Goal: Information Seeking & Learning: Find specific fact

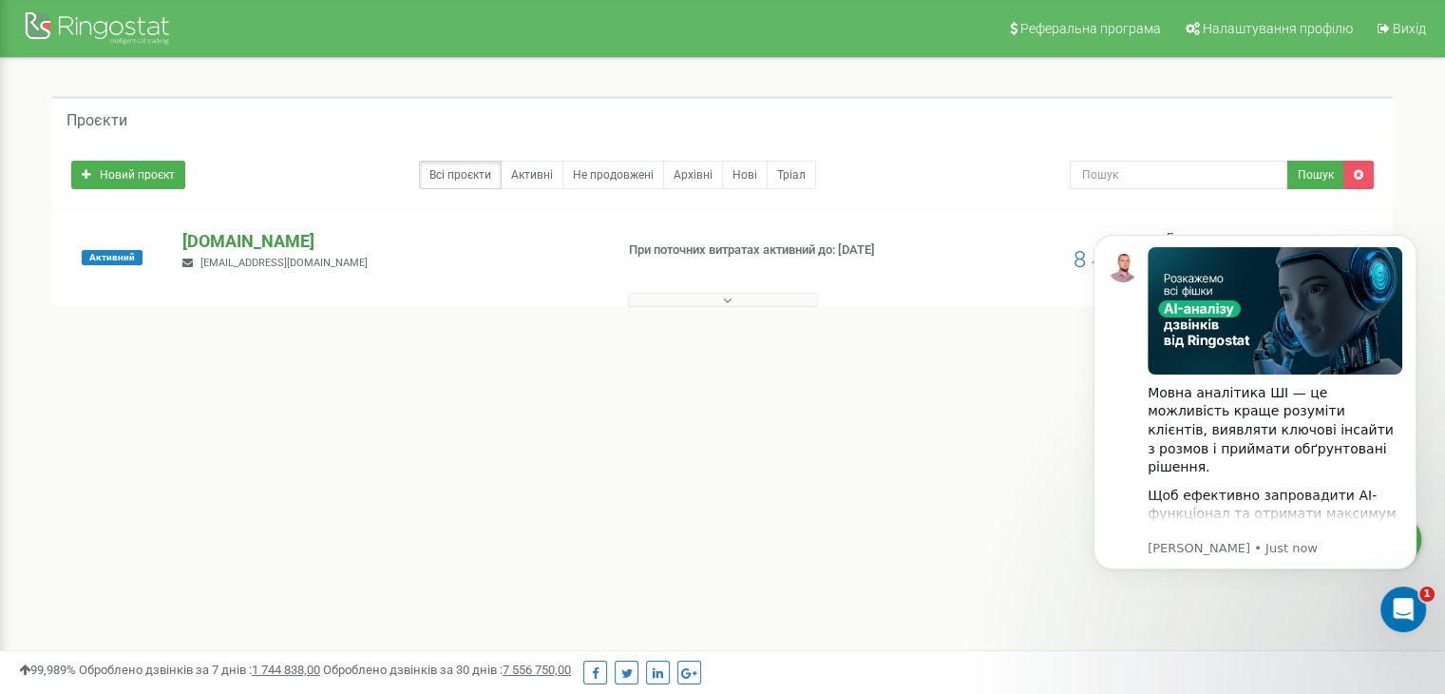
click at [255, 236] on p "[DOMAIN_NAME]" at bounding box center [389, 241] width 415 height 25
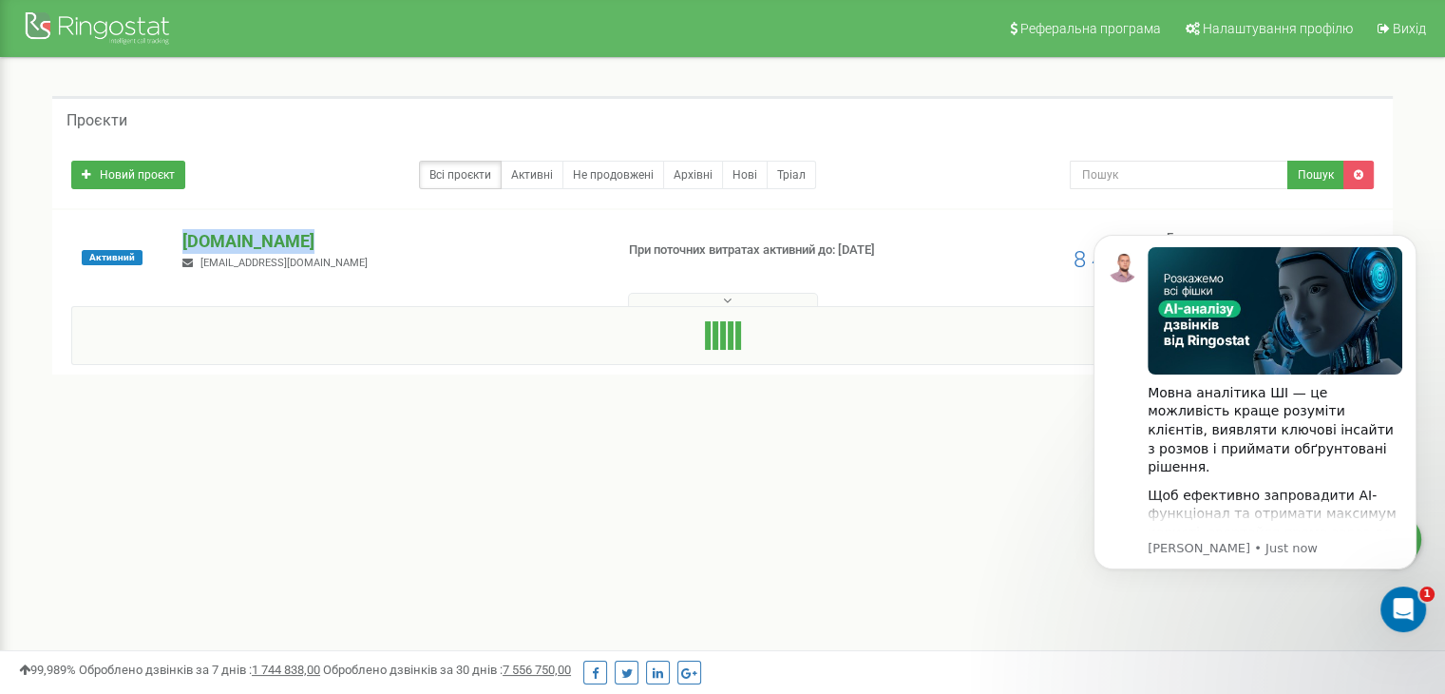
click at [255, 236] on p "[DOMAIN_NAME]" at bounding box center [389, 241] width 415 height 25
click at [259, 314] on div "1 - 1 of 1" at bounding box center [722, 341] width 1340 height 67
click at [247, 244] on p "[DOMAIN_NAME]" at bounding box center [389, 241] width 415 height 25
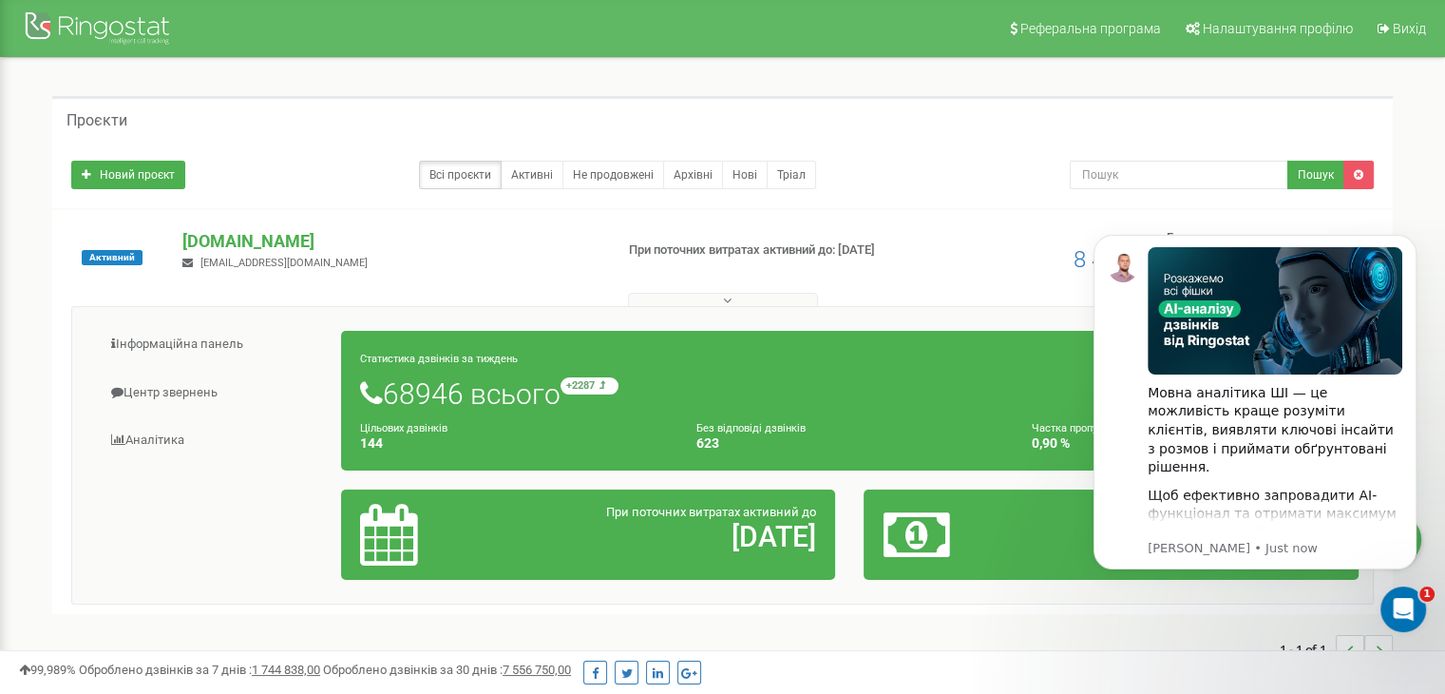
click at [731, 303] on button at bounding box center [723, 300] width 190 height 14
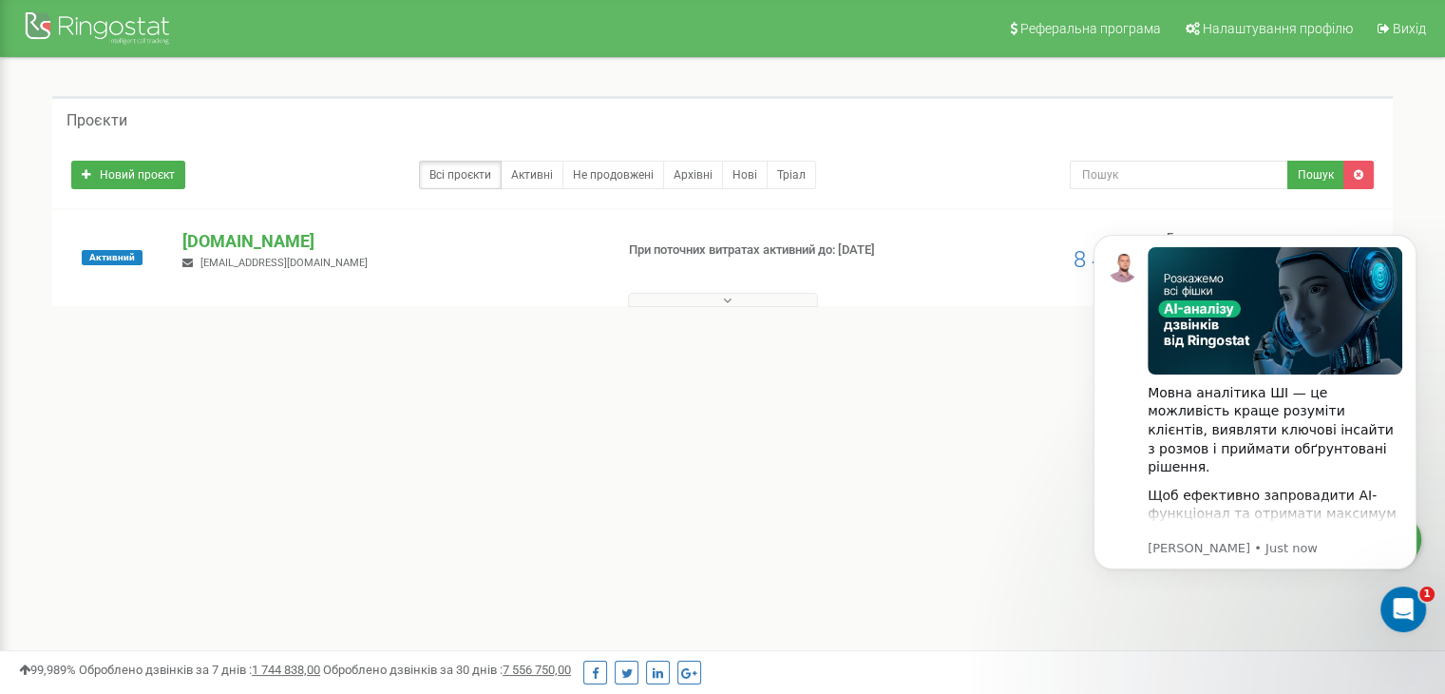
click at [731, 303] on button at bounding box center [723, 300] width 190 height 14
click at [271, 233] on p "[DOMAIN_NAME]" at bounding box center [389, 241] width 415 height 25
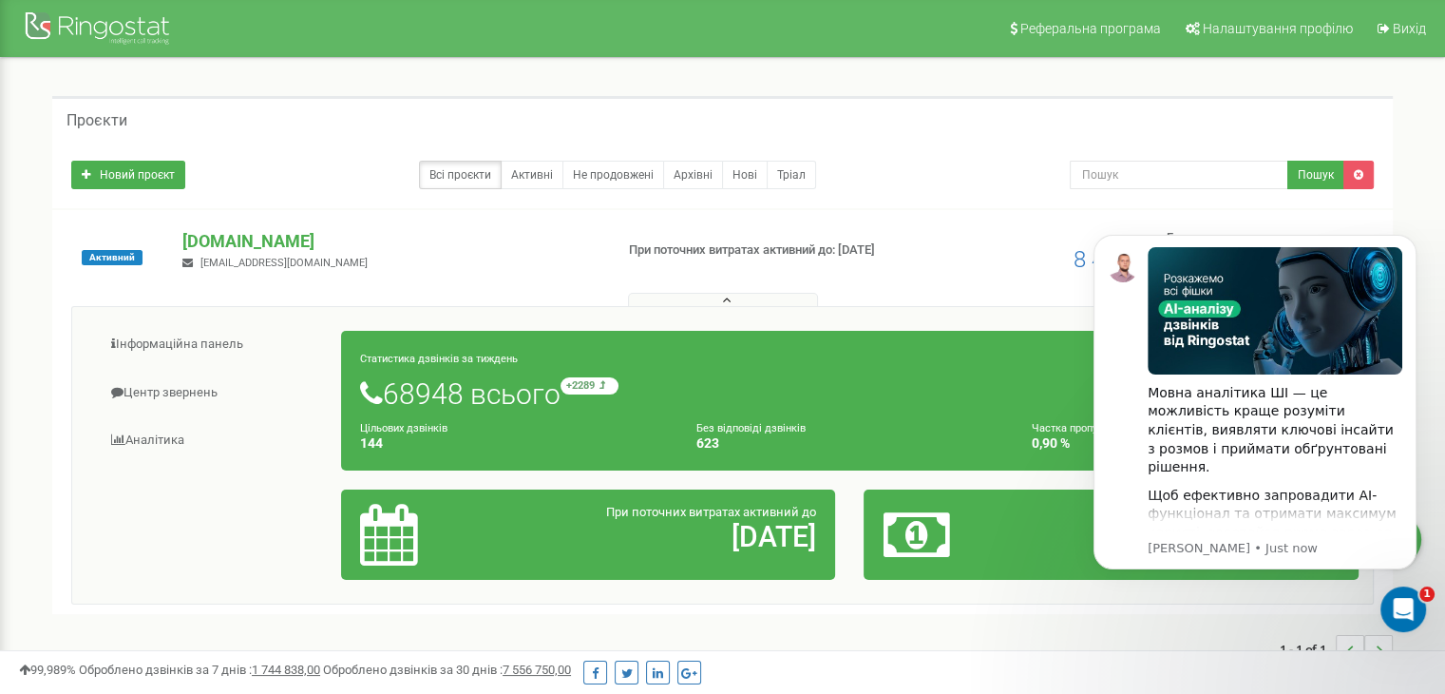
click at [410, 199] on div "Новий проєкт Всі проєкти Активні Не продовжені Архівні Нові Тріал Пошук" at bounding box center [722, 175] width 1340 height 67
click at [209, 398] on link "Центр звернень" at bounding box center [214, 393] width 256 height 47
click at [184, 396] on link "Центр звернень" at bounding box center [214, 393] width 256 height 47
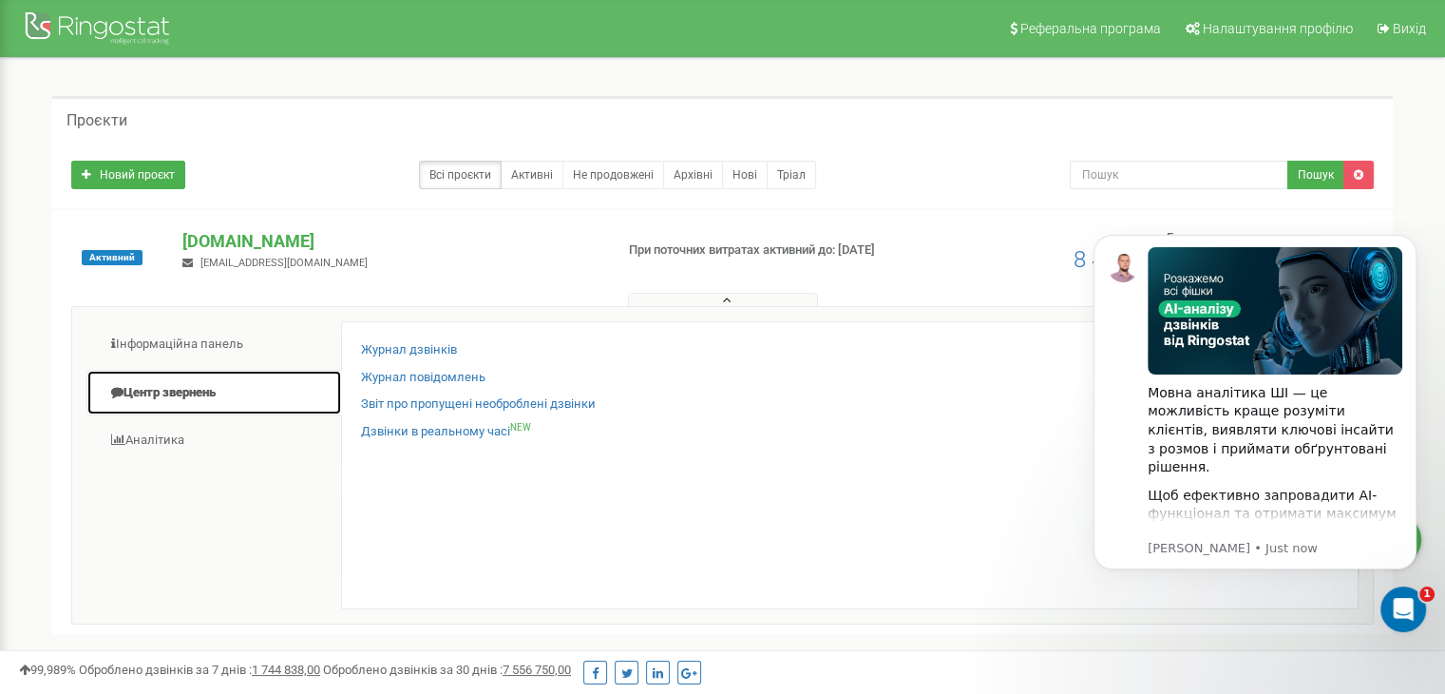
click at [184, 396] on link "Центр звернень" at bounding box center [214, 393] width 256 height 47
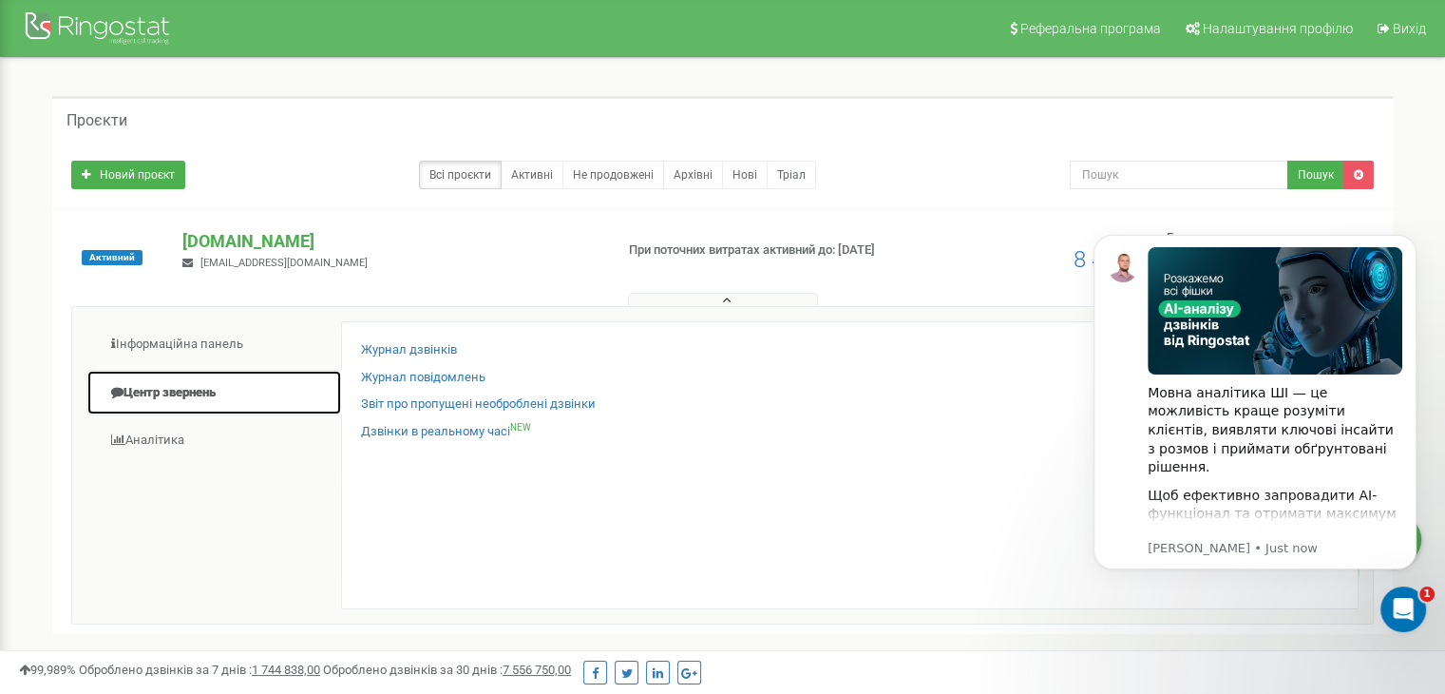
click at [184, 396] on link "Центр звернень" at bounding box center [214, 393] width 256 height 47
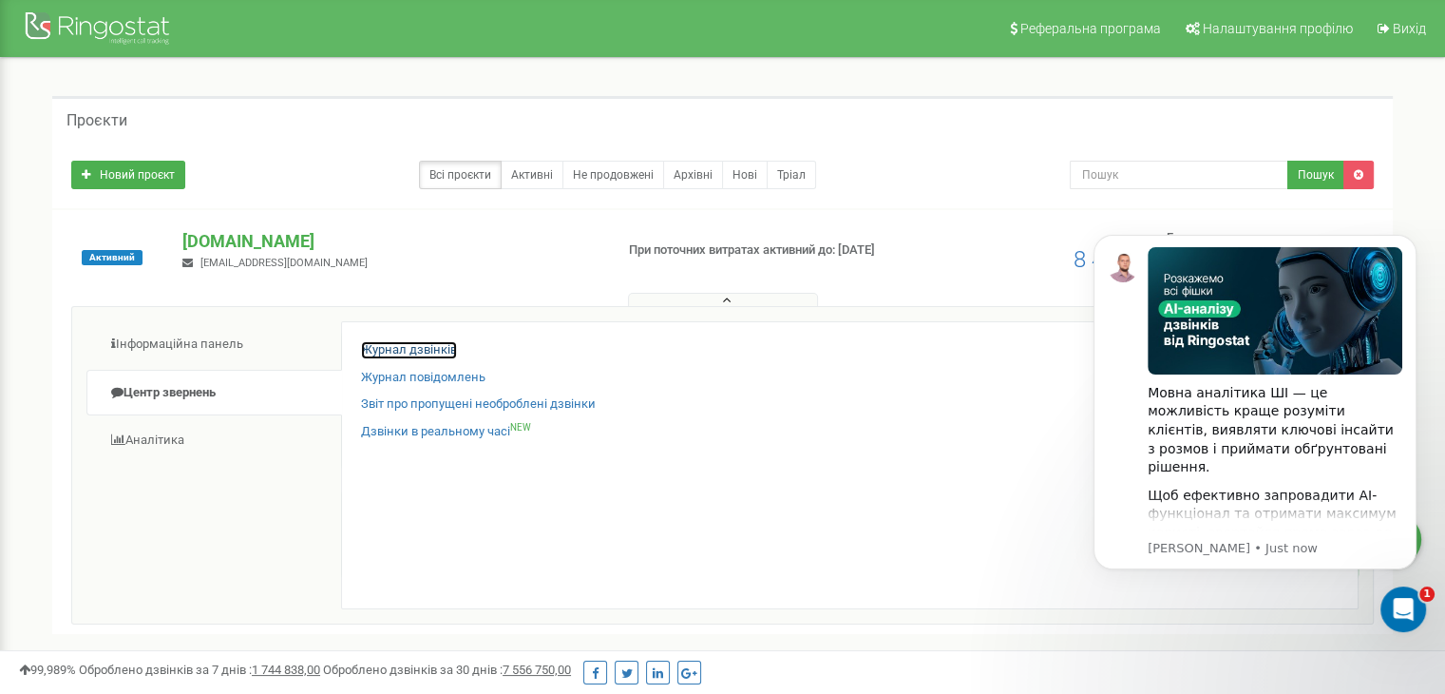
click at [414, 347] on link "Журнал дзвінків" at bounding box center [409, 350] width 96 height 18
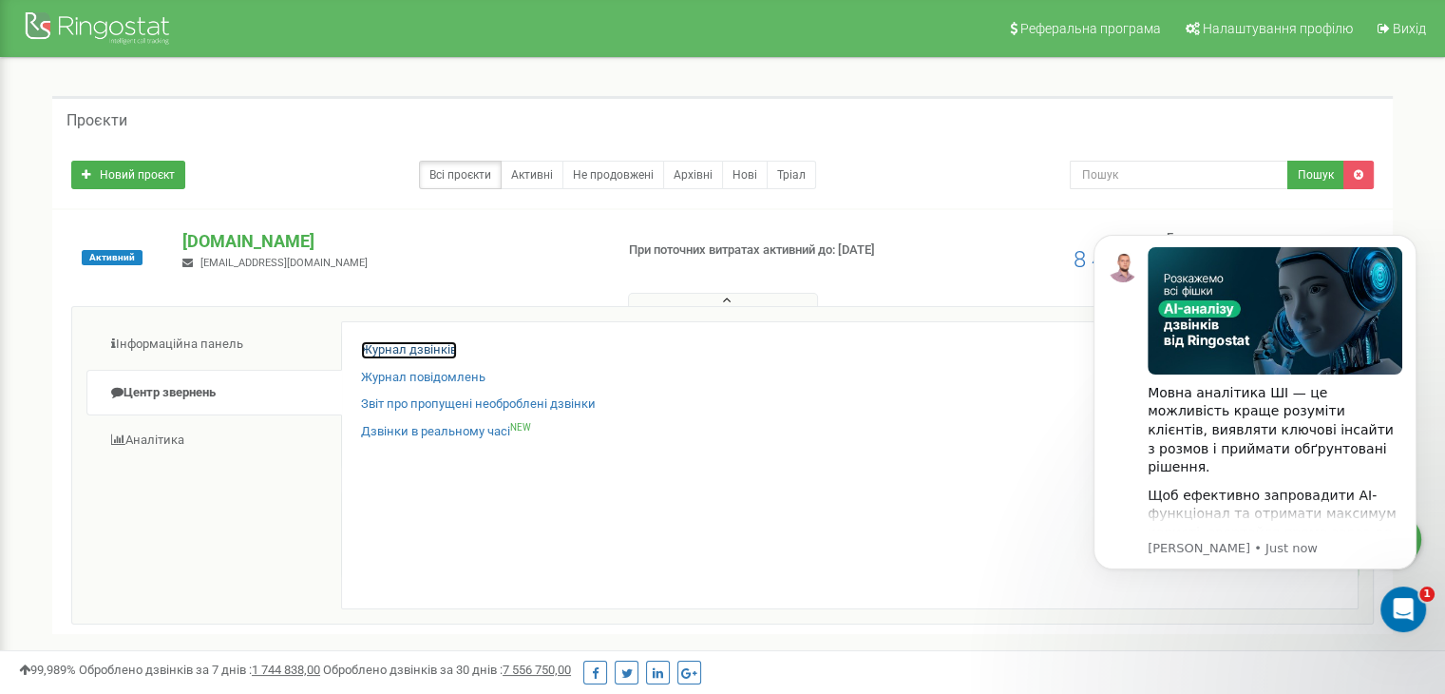
click at [414, 347] on link "Журнал дзвінків" at bounding box center [409, 350] width 96 height 18
click at [415, 348] on link "Журнал дзвінків" at bounding box center [409, 350] width 96 height 18
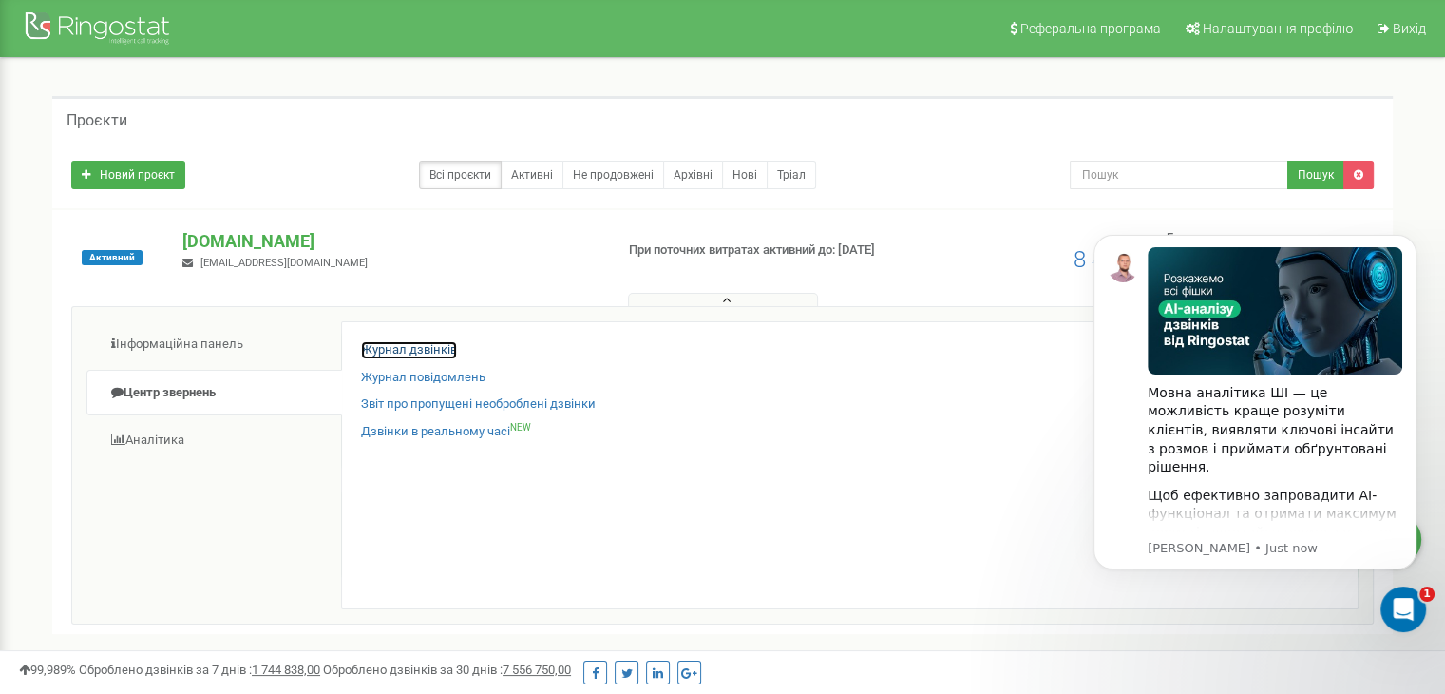
click at [415, 348] on link "Журнал дзвінків" at bounding box center [409, 350] width 96 height 18
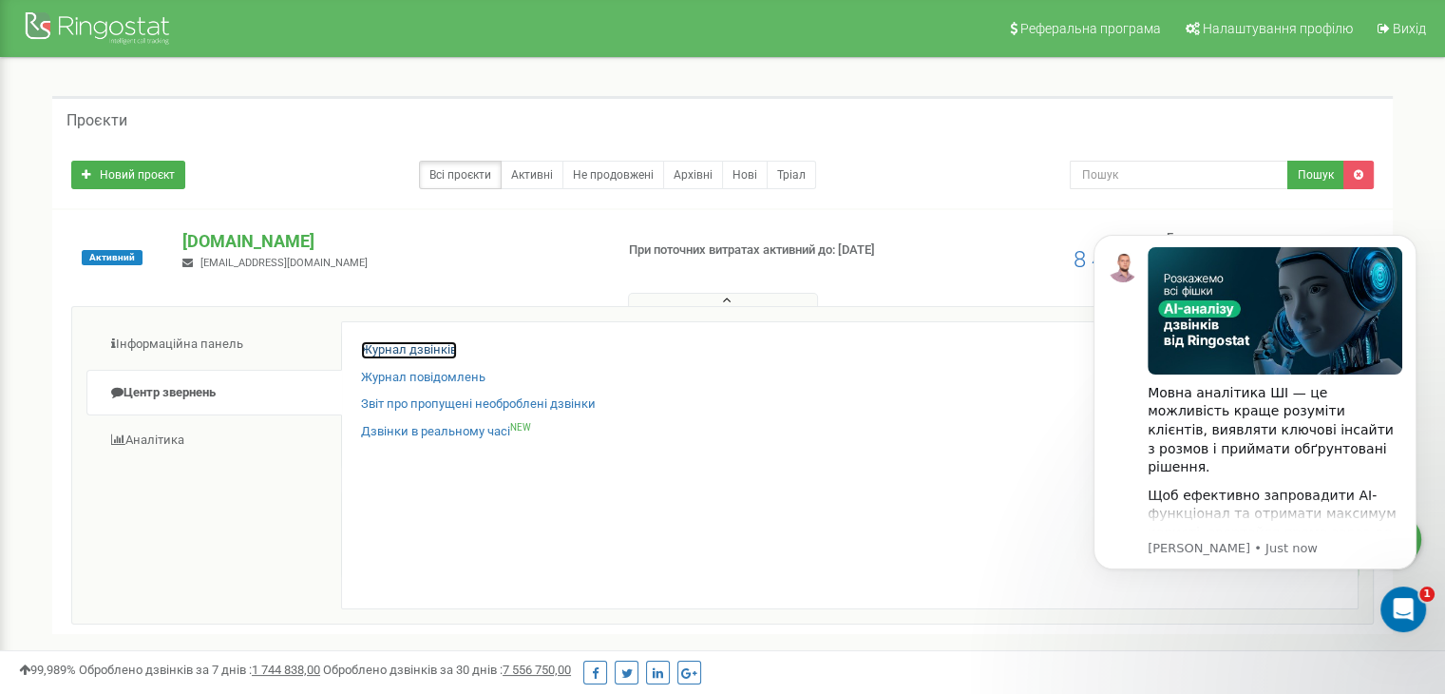
click at [415, 348] on link "Журнал дзвінків" at bounding box center [409, 350] width 96 height 18
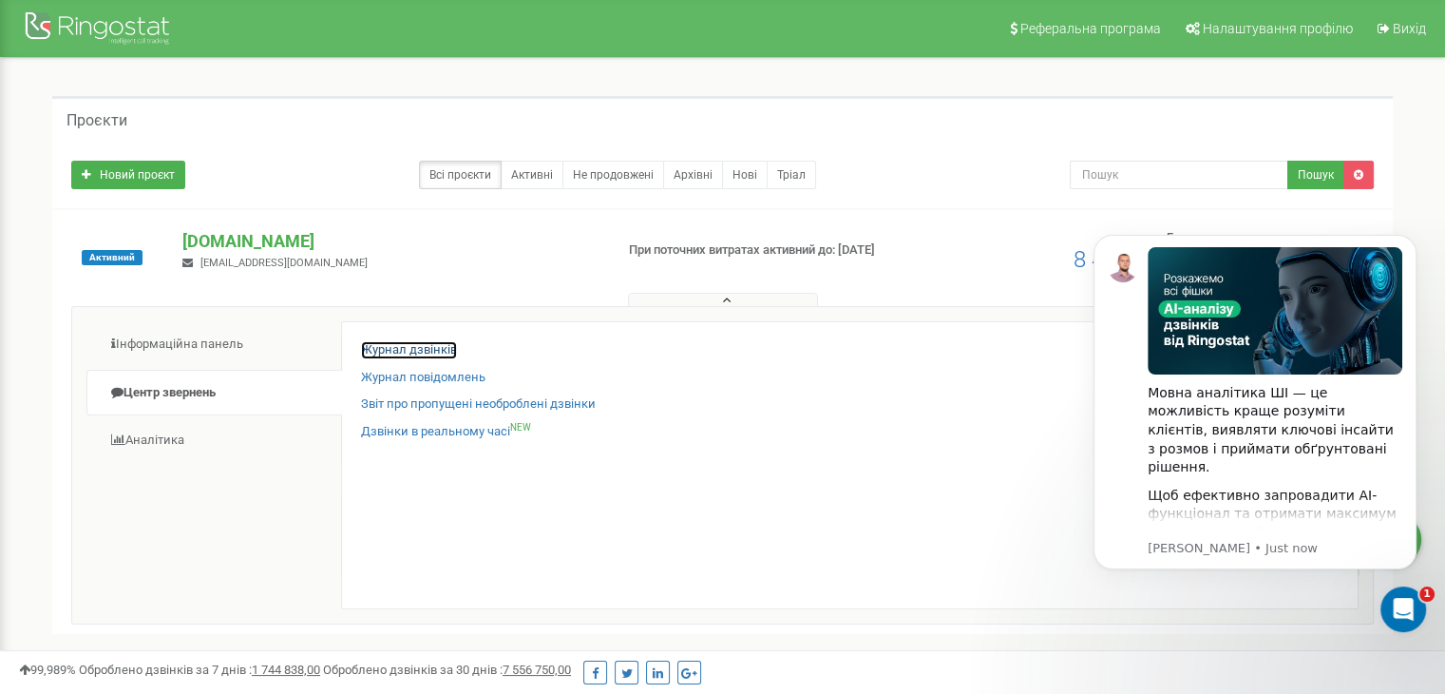
click at [415, 348] on link "Журнал дзвінків" at bounding box center [409, 350] width 96 height 18
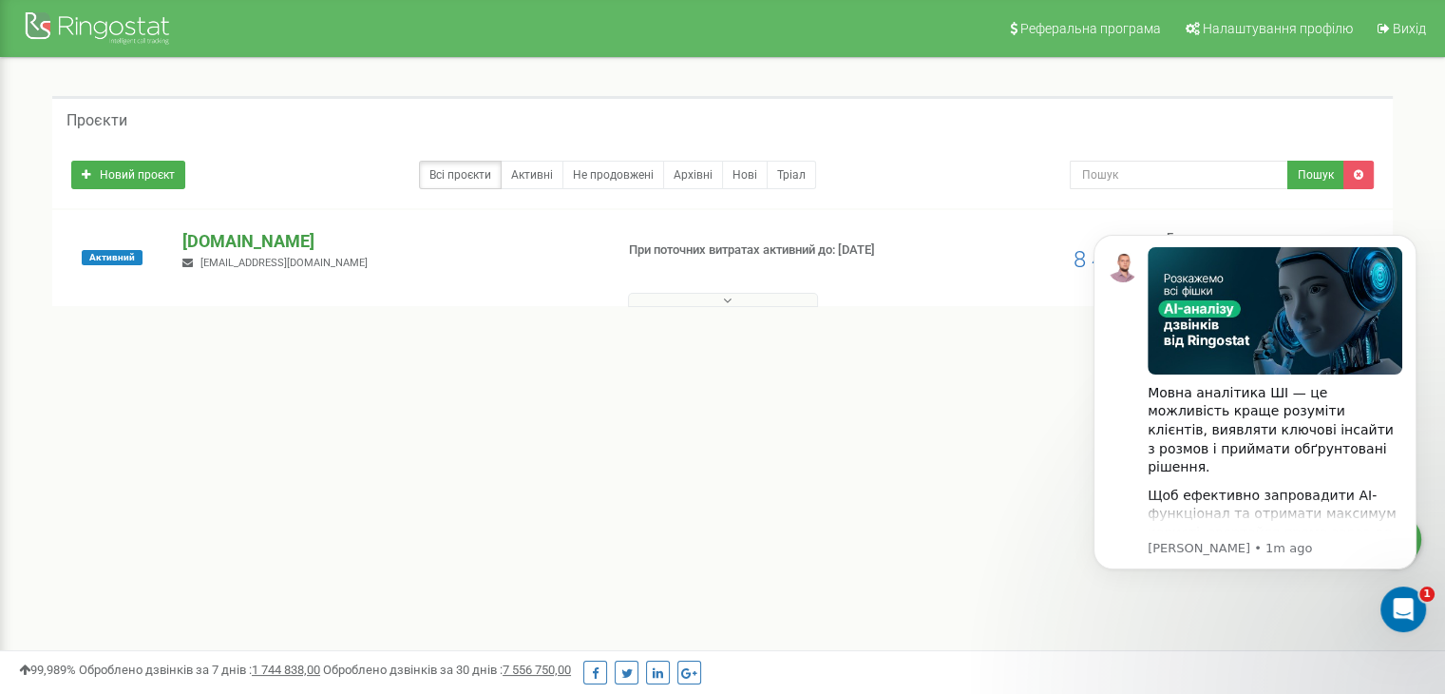
click at [222, 229] on p "[DOMAIN_NAME]" at bounding box center [389, 241] width 415 height 25
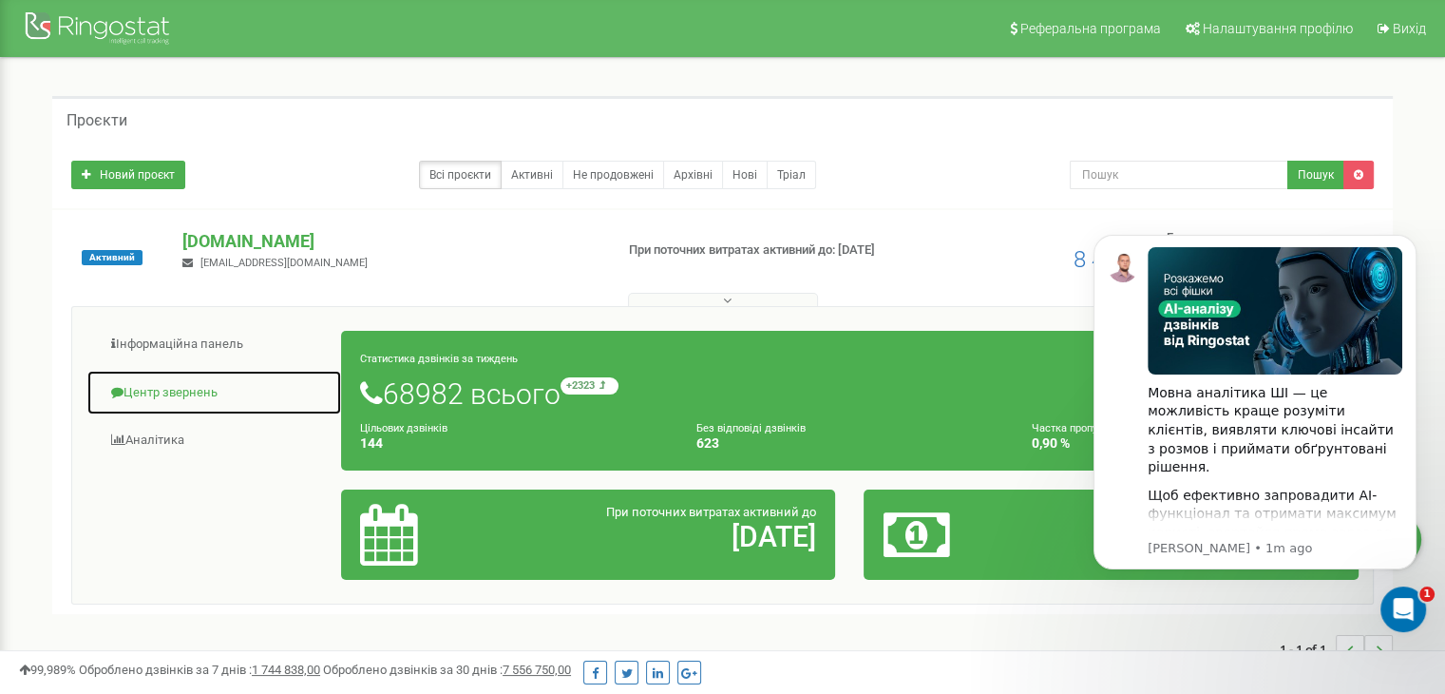
click at [214, 391] on link "Центр звернень" at bounding box center [214, 393] width 256 height 47
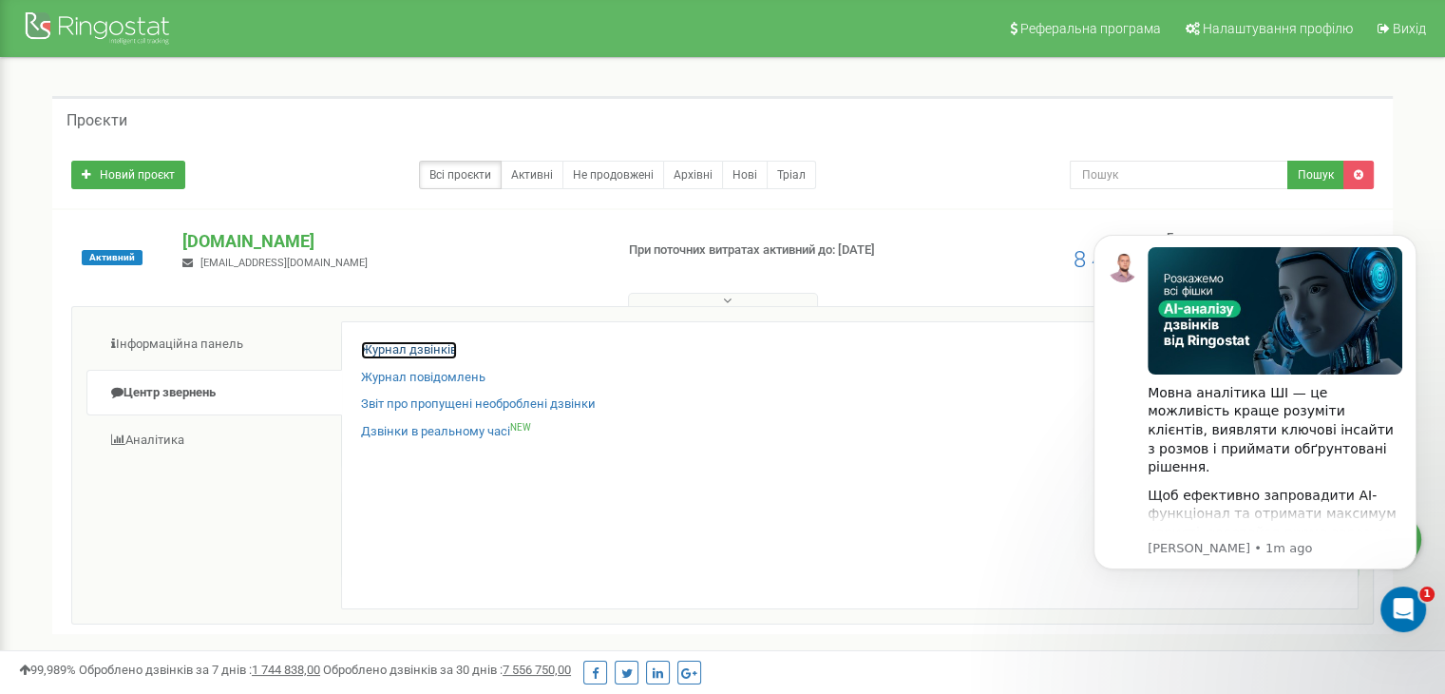
click at [361, 341] on link "Журнал дзвінків" at bounding box center [409, 350] width 96 height 18
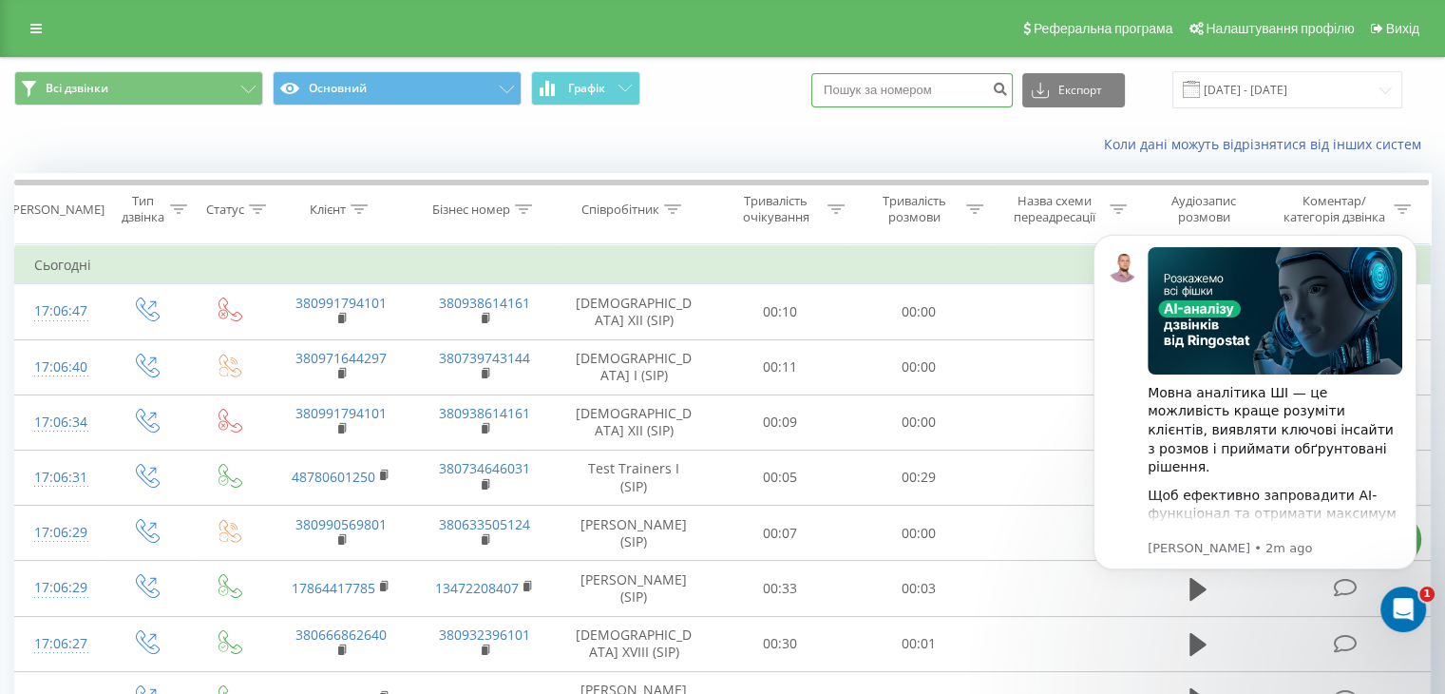
click at [910, 80] on input at bounding box center [911, 90] width 201 height 34
paste input "32494207784"
type input "32494207784"
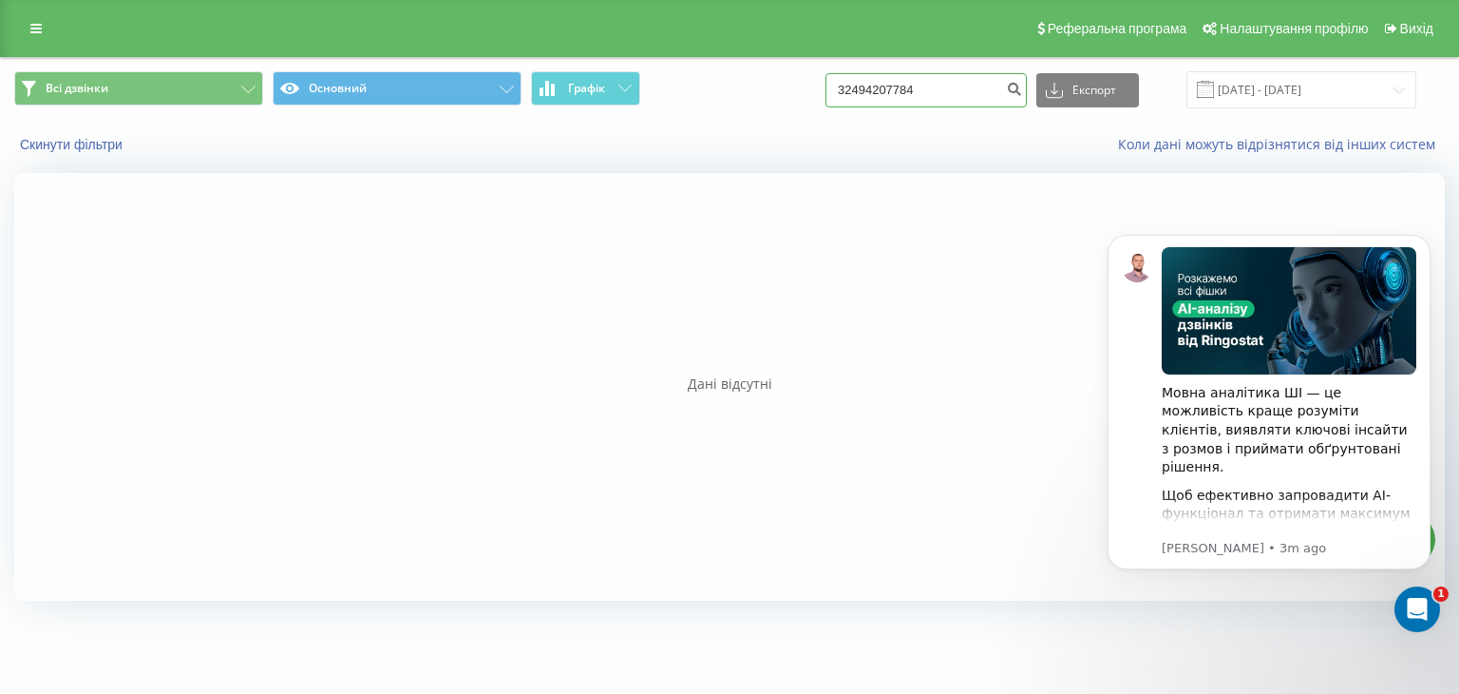
click at [948, 83] on input "32494207784" at bounding box center [926, 90] width 201 height 34
click at [954, 93] on input "32494207784" at bounding box center [926, 90] width 201 height 34
click at [936, 87] on input "32494207784" at bounding box center [926, 90] width 201 height 34
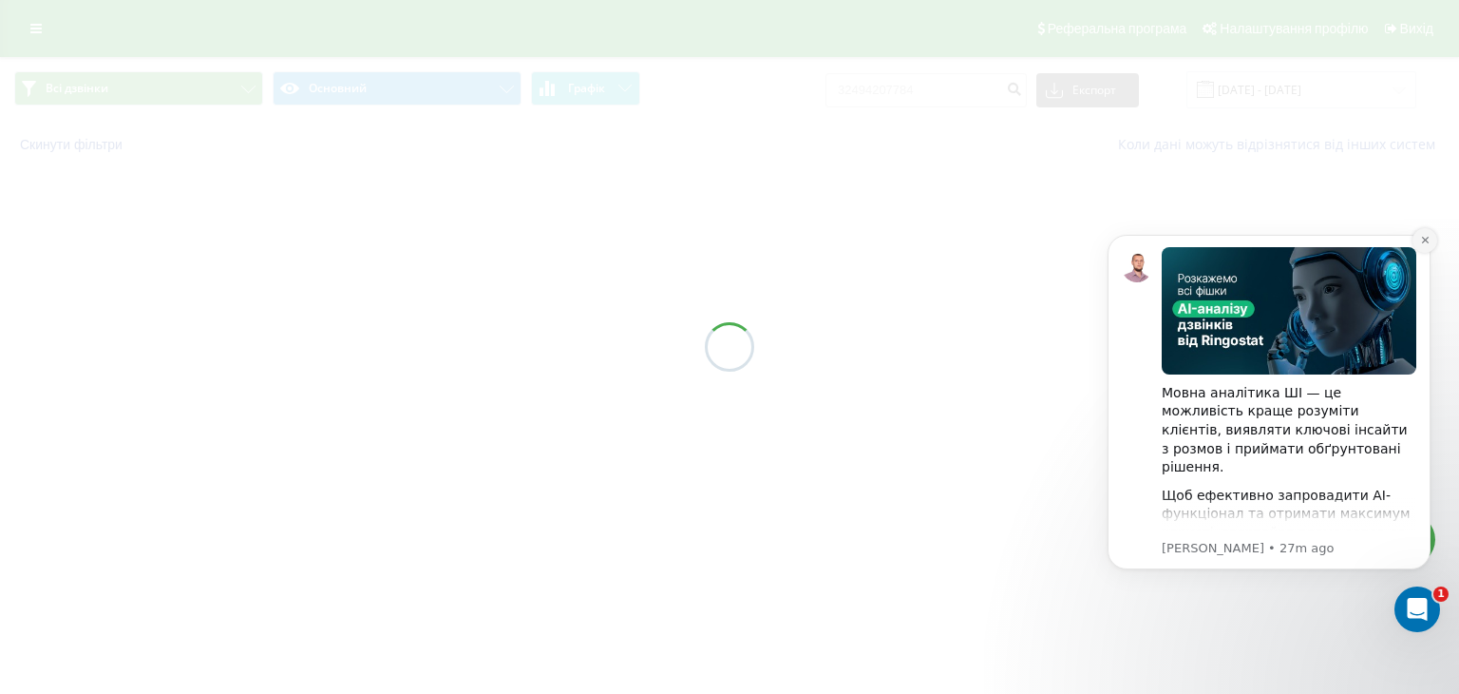
click at [1428, 232] on button "Dismiss notification" at bounding box center [1425, 240] width 25 height 25
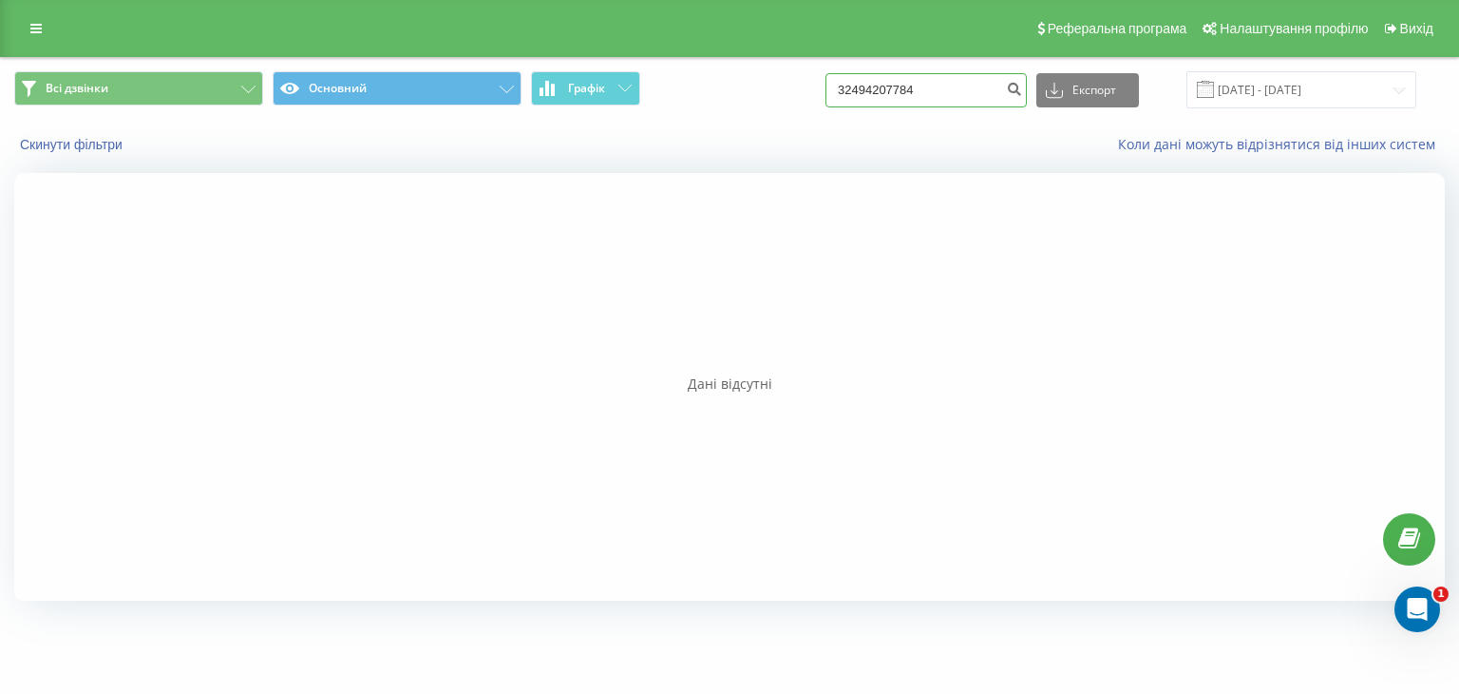
click at [946, 84] on input "32494207784" at bounding box center [926, 90] width 201 height 34
click at [48, 138] on button "Скинути фільтри" at bounding box center [73, 144] width 118 height 17
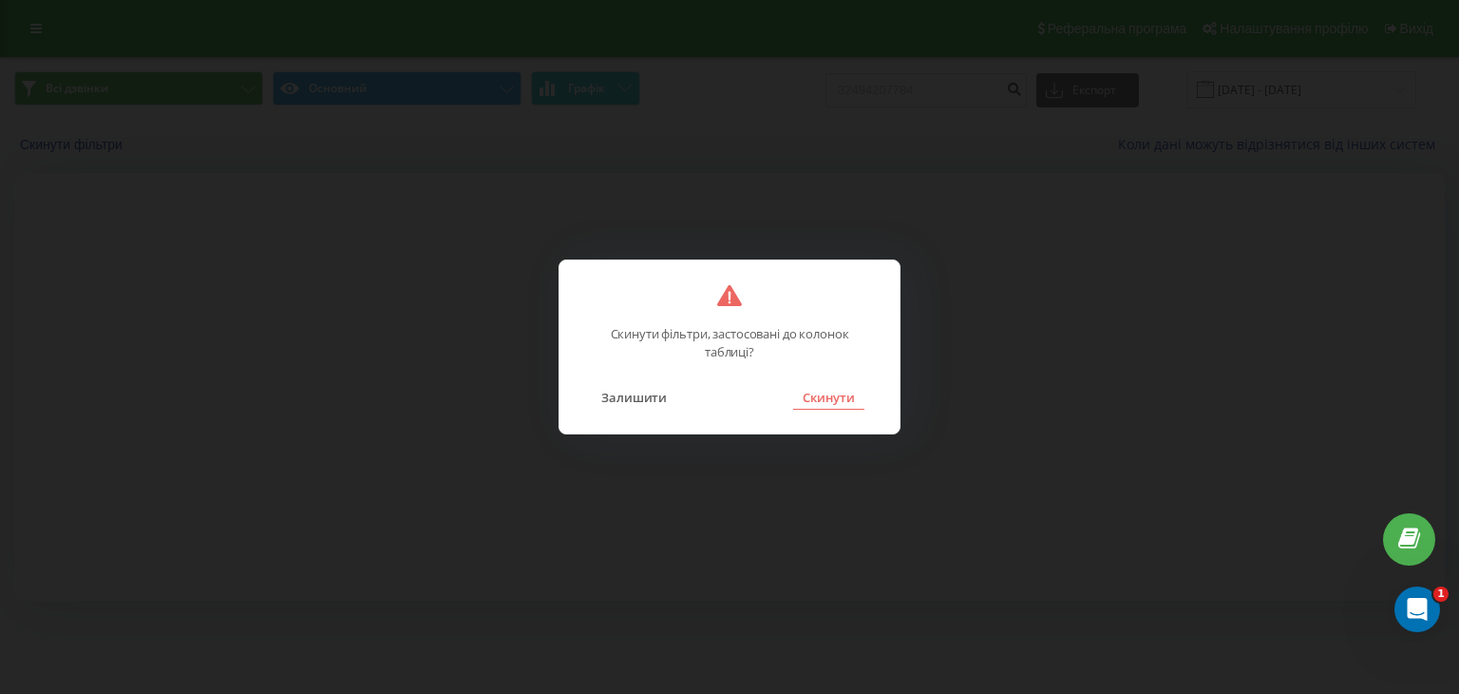
click at [830, 400] on button "Скинути" at bounding box center [828, 397] width 71 height 25
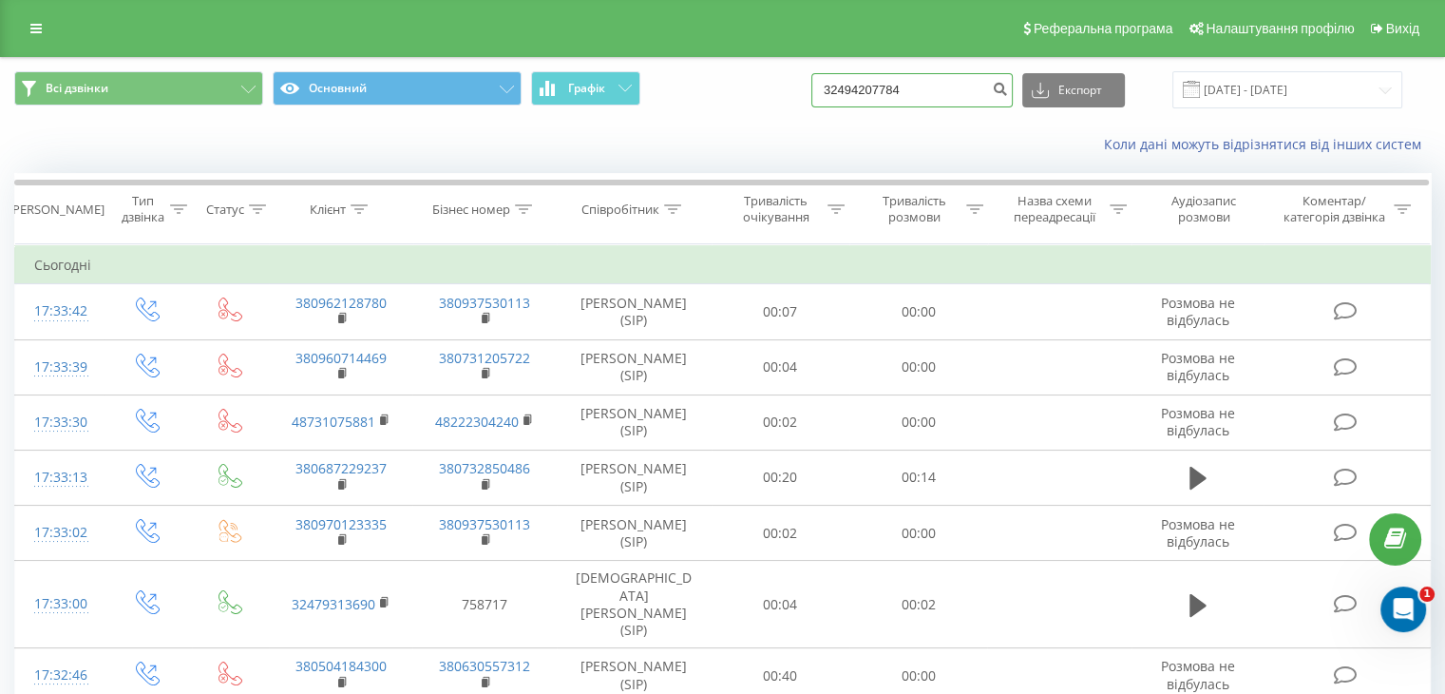
click at [974, 85] on input "32494207784" at bounding box center [911, 90] width 201 height 34
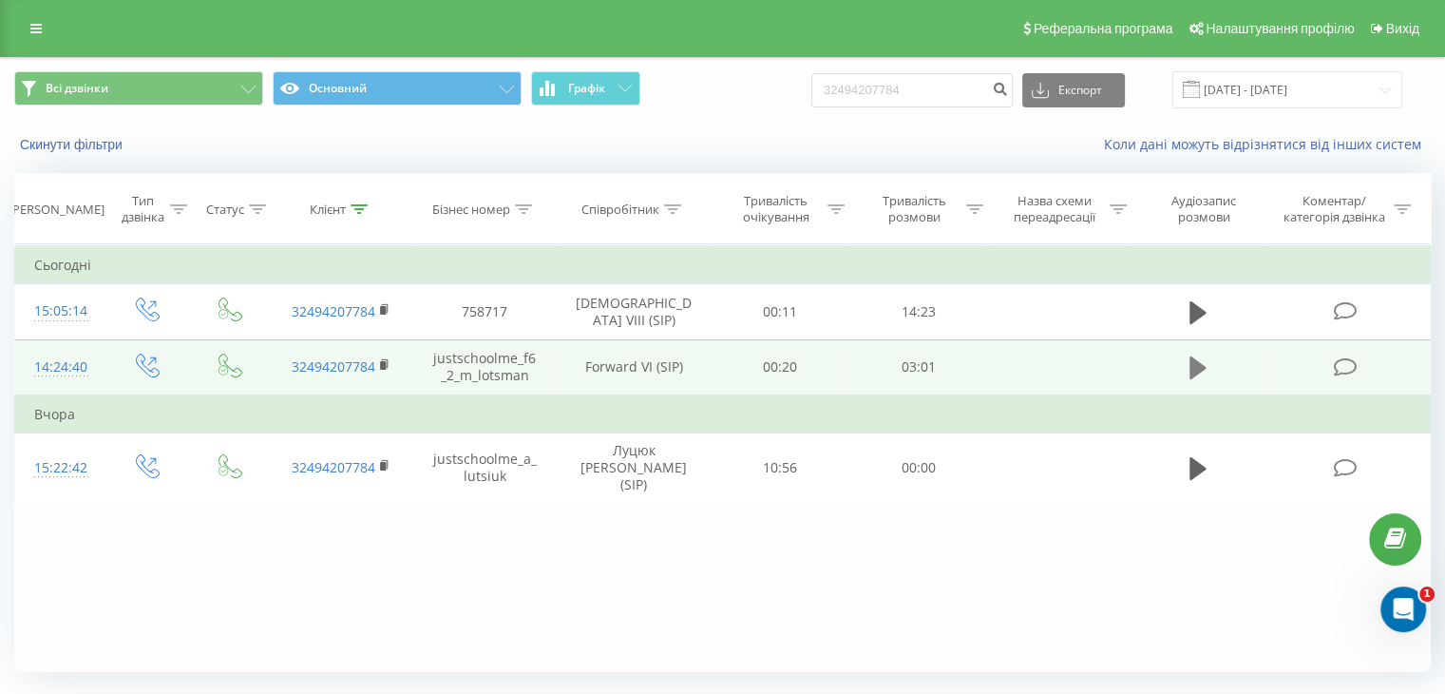
click at [1192, 360] on icon at bounding box center [1197, 367] width 17 height 23
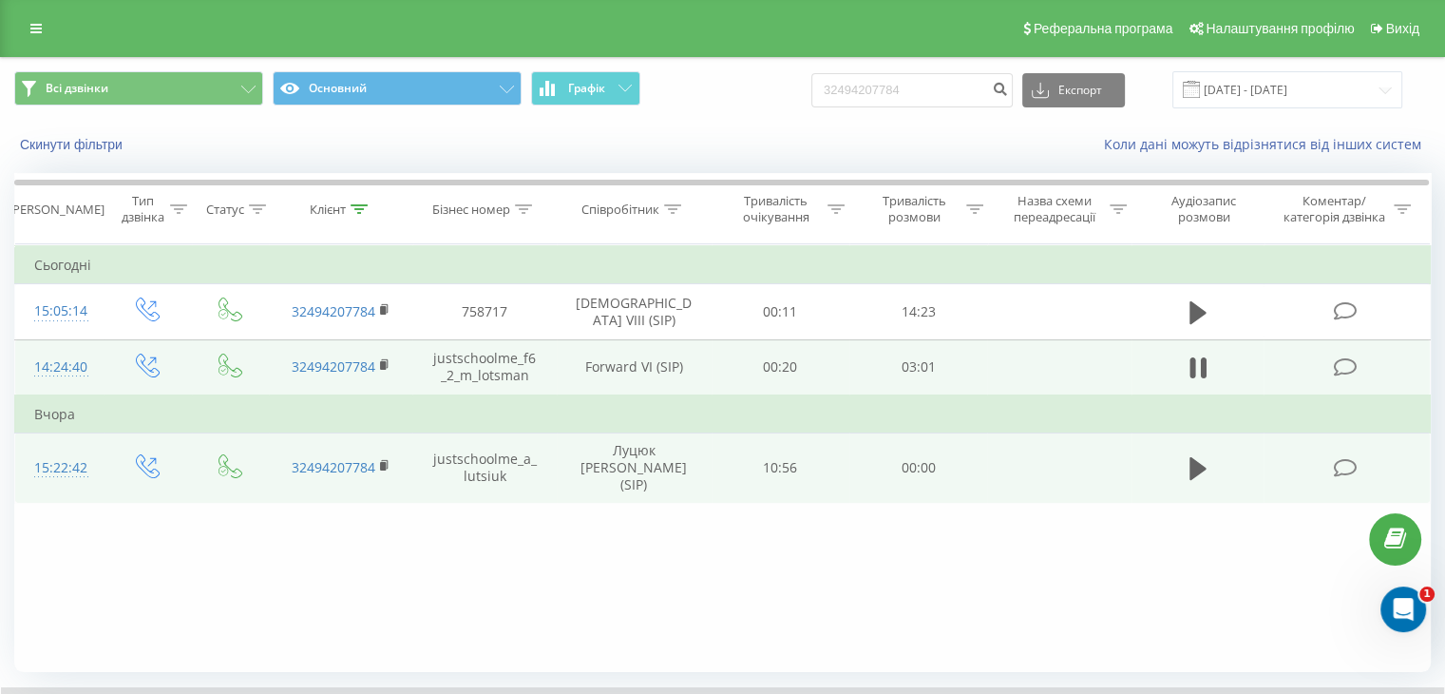
scroll to position [122, 0]
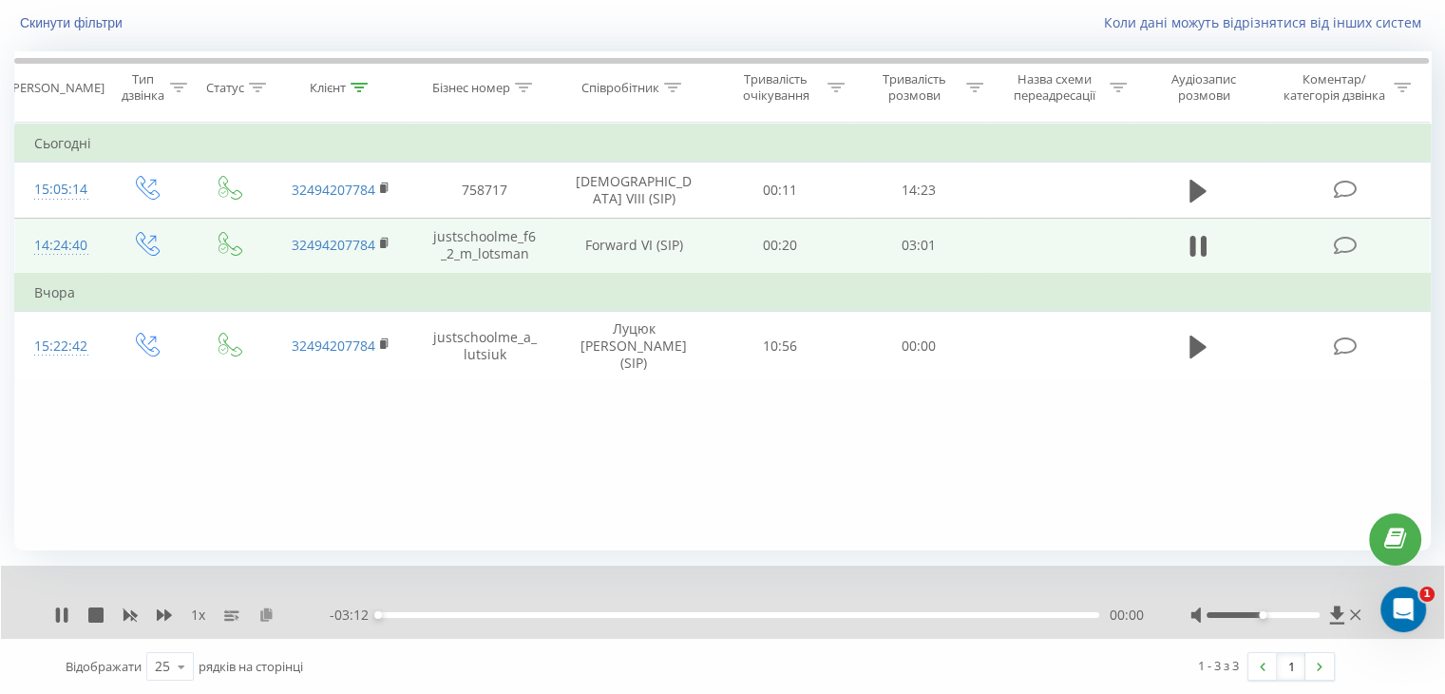
click at [266, 610] on icon at bounding box center [266, 613] width 16 height 13
click at [167, 607] on icon at bounding box center [164, 614] width 15 height 15
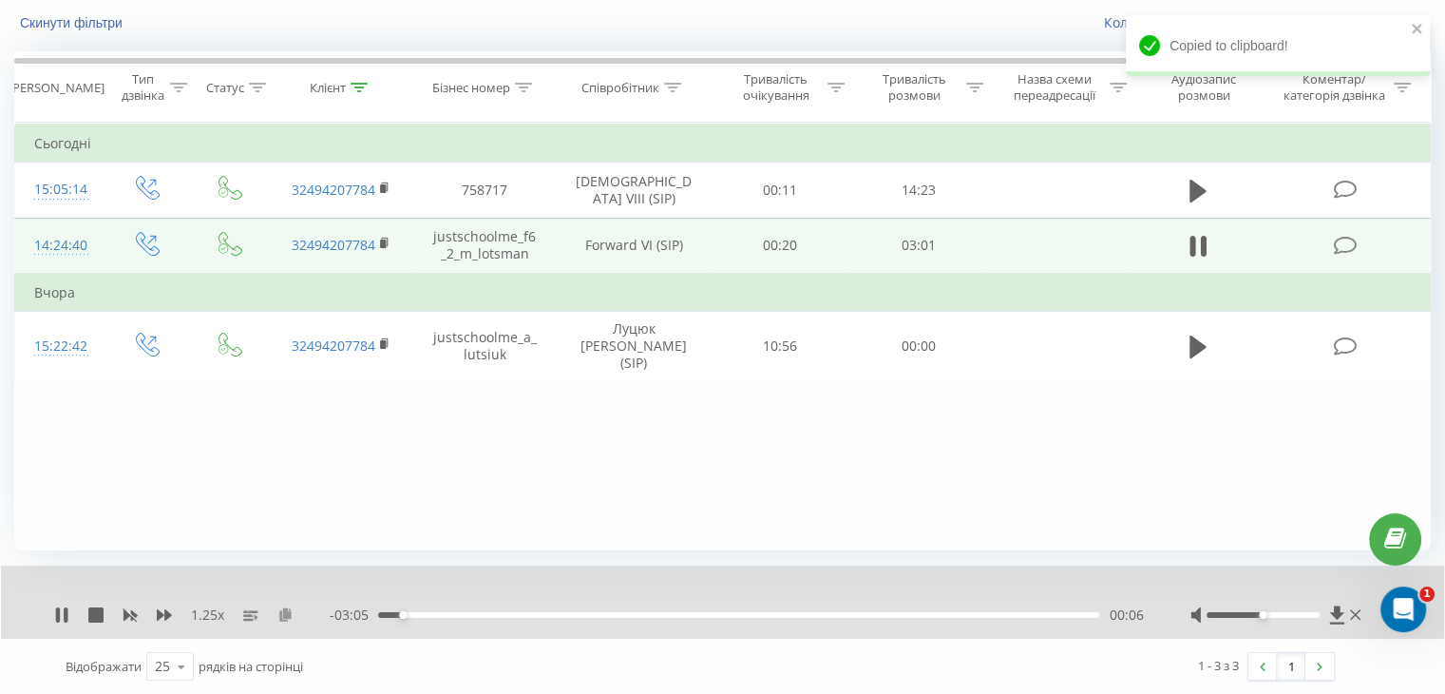
click at [283, 608] on icon at bounding box center [285, 613] width 16 height 13
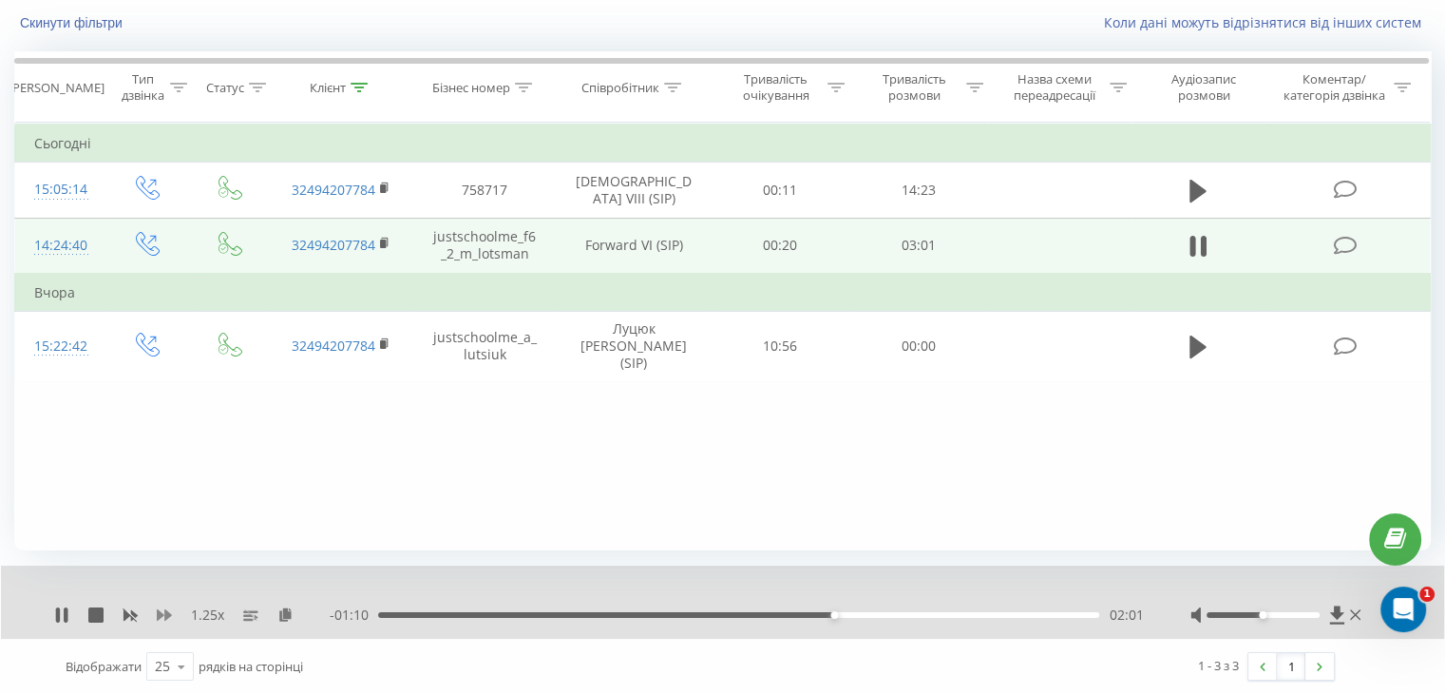
click at [171, 610] on icon at bounding box center [164, 614] width 15 height 15
click at [163, 612] on icon at bounding box center [164, 614] width 15 height 15
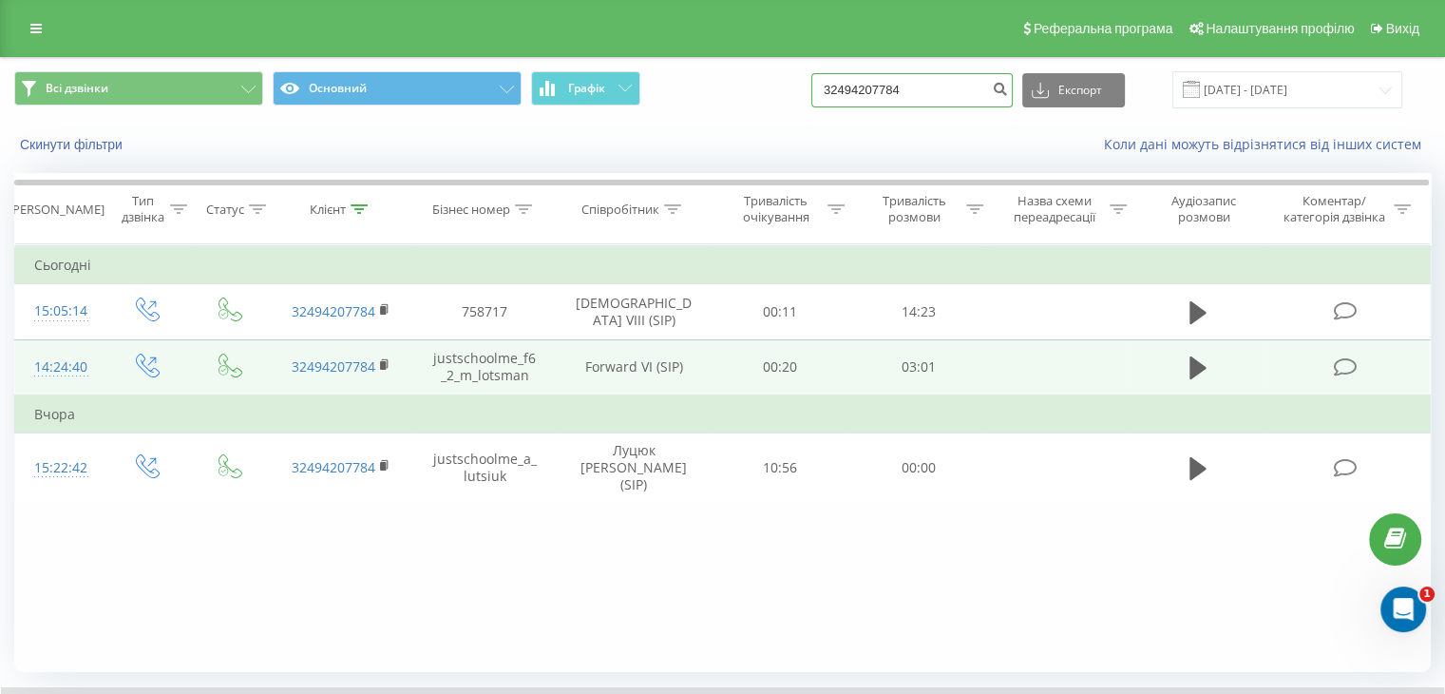
click at [940, 92] on input "32494207784" at bounding box center [911, 90] width 201 height 34
paste input "0956999703"
type input "0956999703"
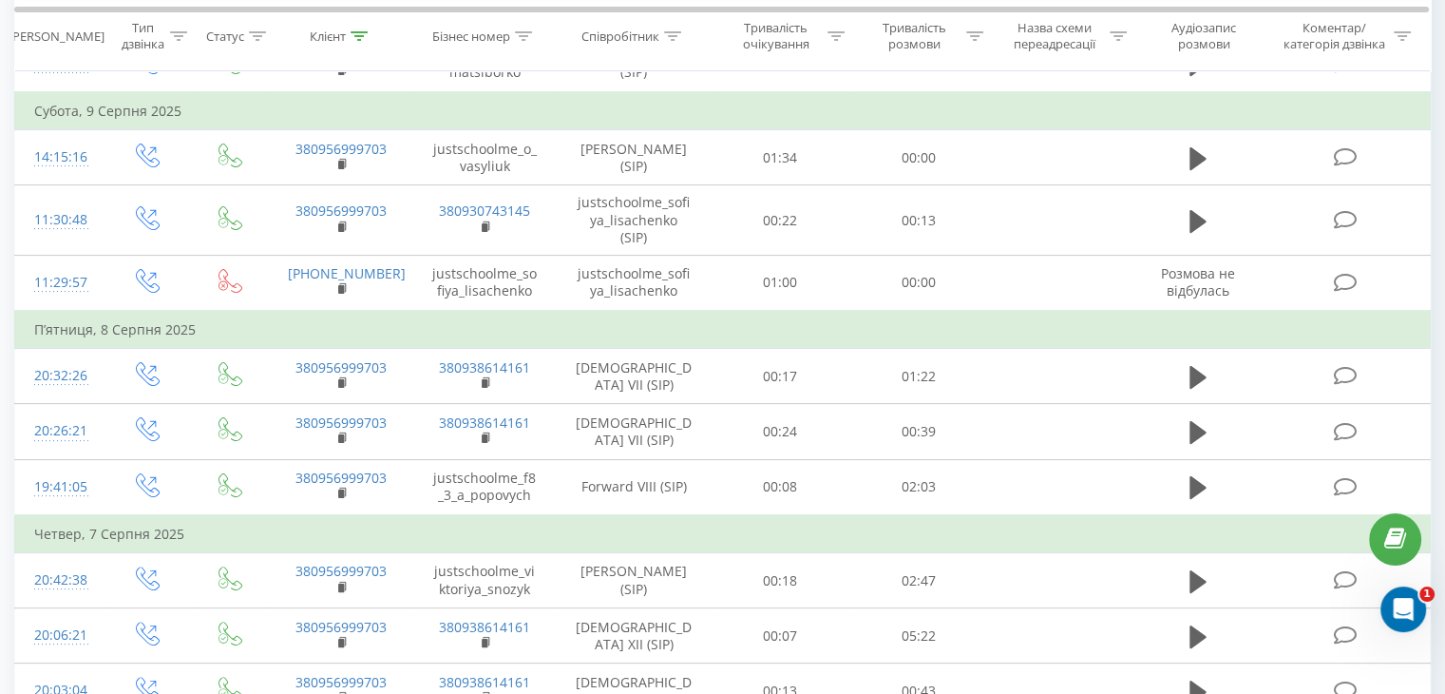
scroll to position [342, 0]
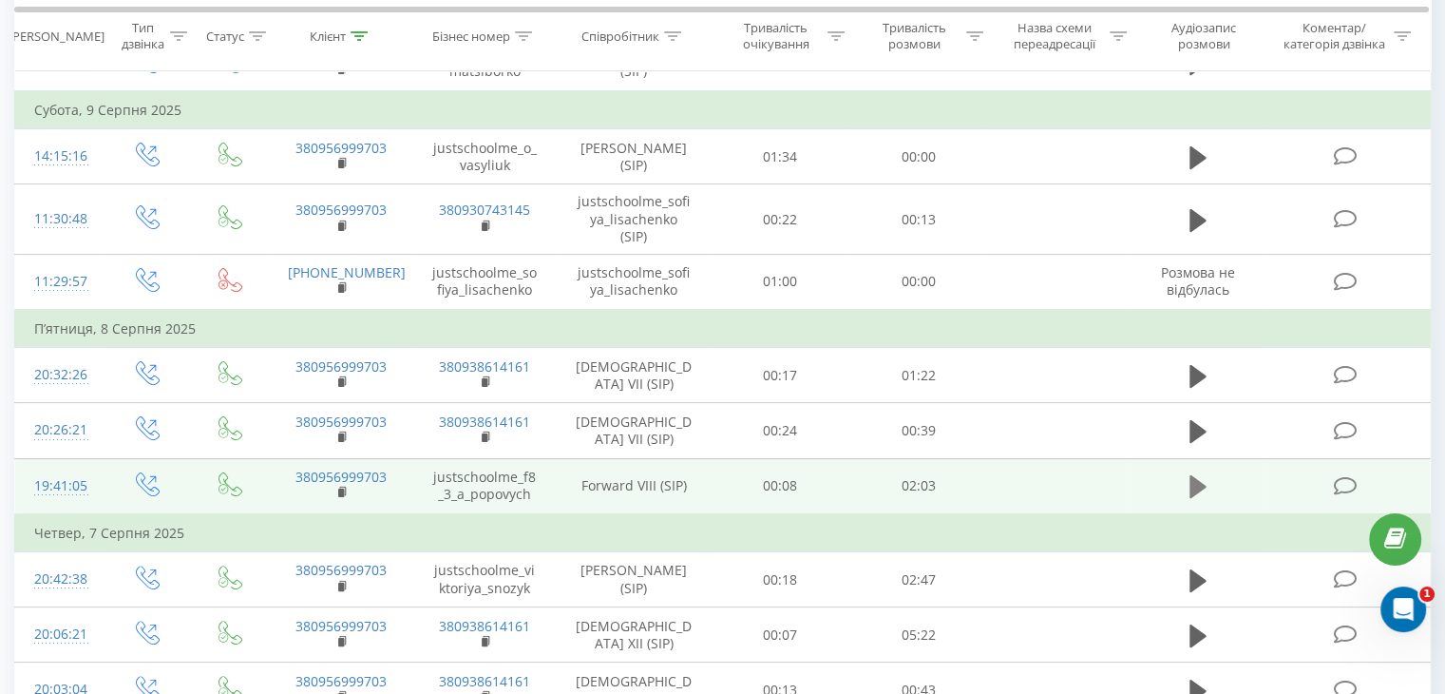
click at [1197, 475] on icon at bounding box center [1197, 486] width 17 height 23
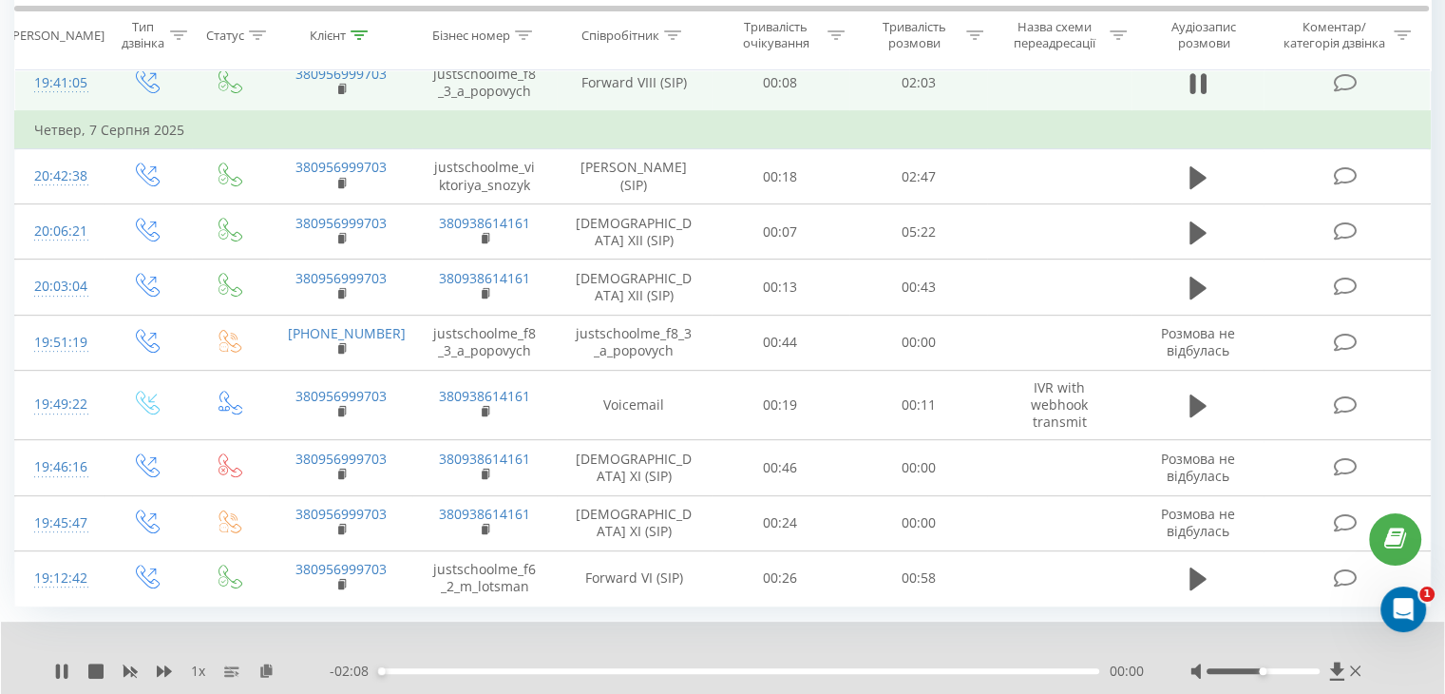
scroll to position [745, 0]
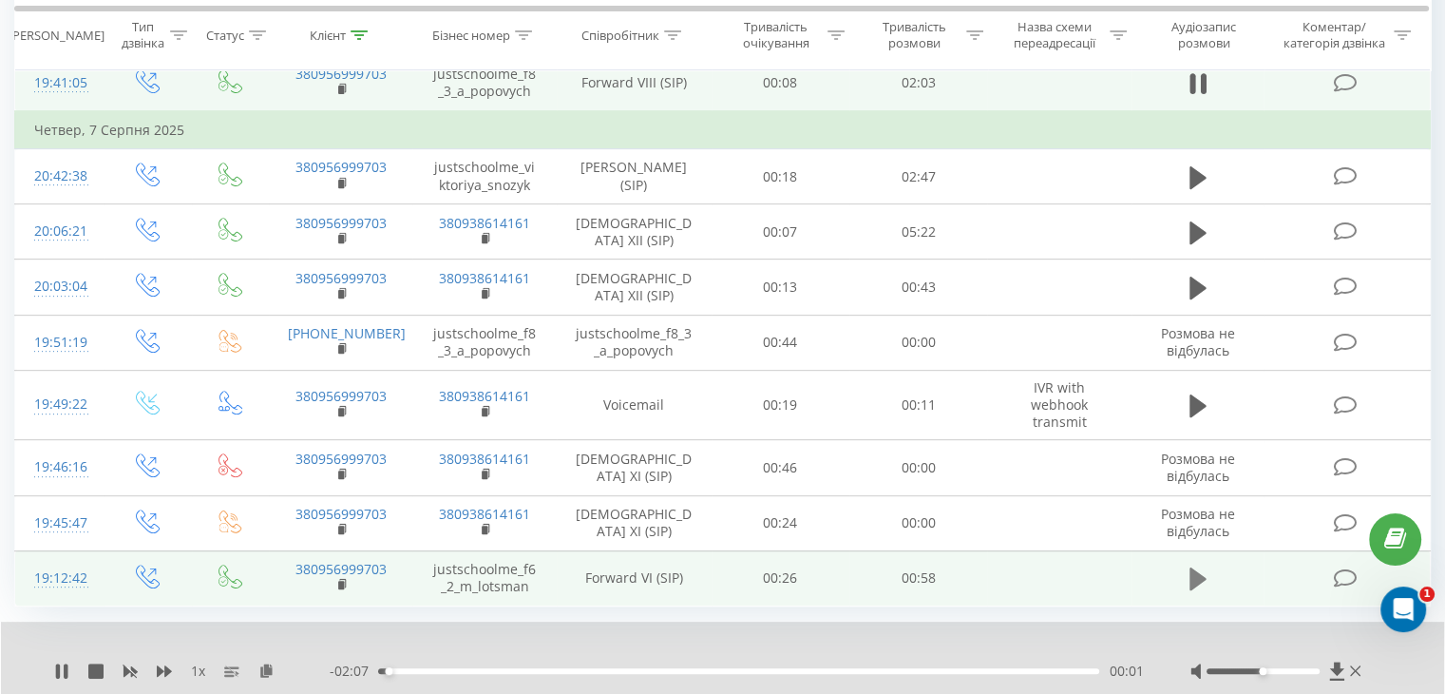
click at [1200, 567] on icon at bounding box center [1197, 578] width 17 height 23
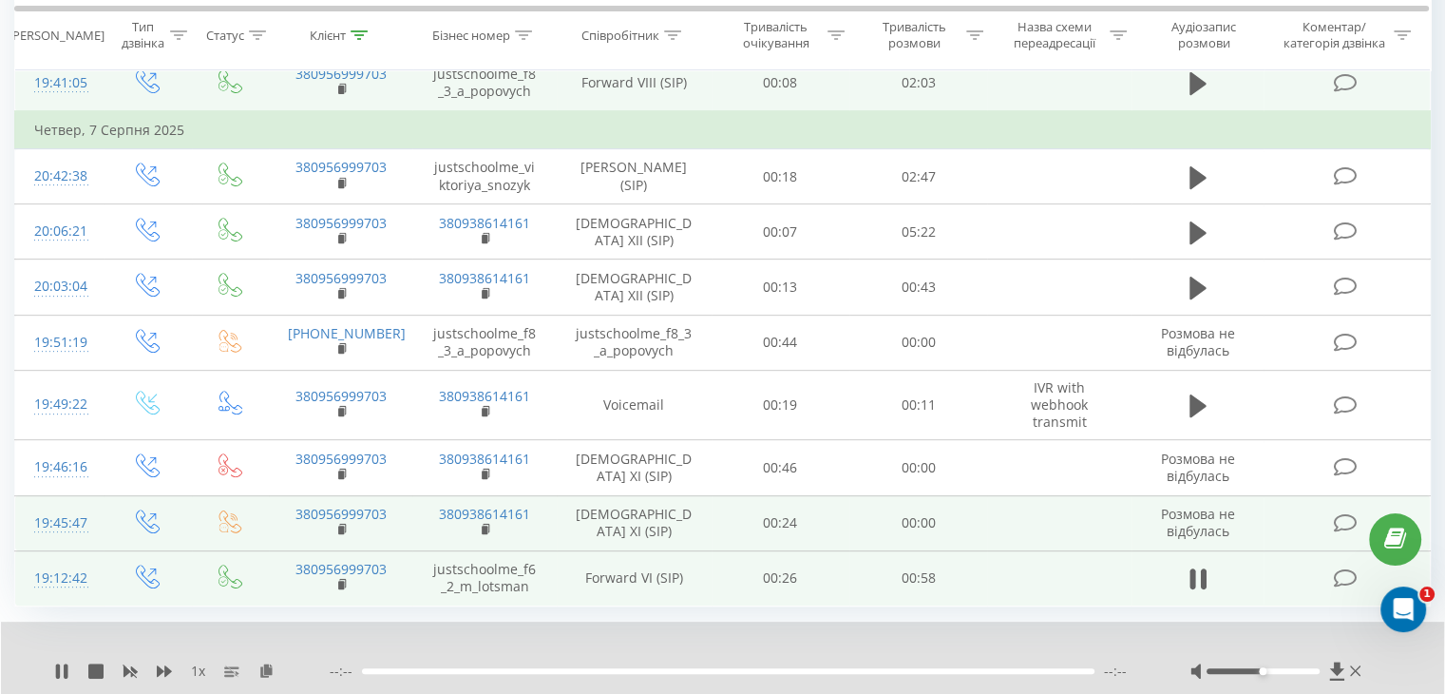
scroll to position [782, 0]
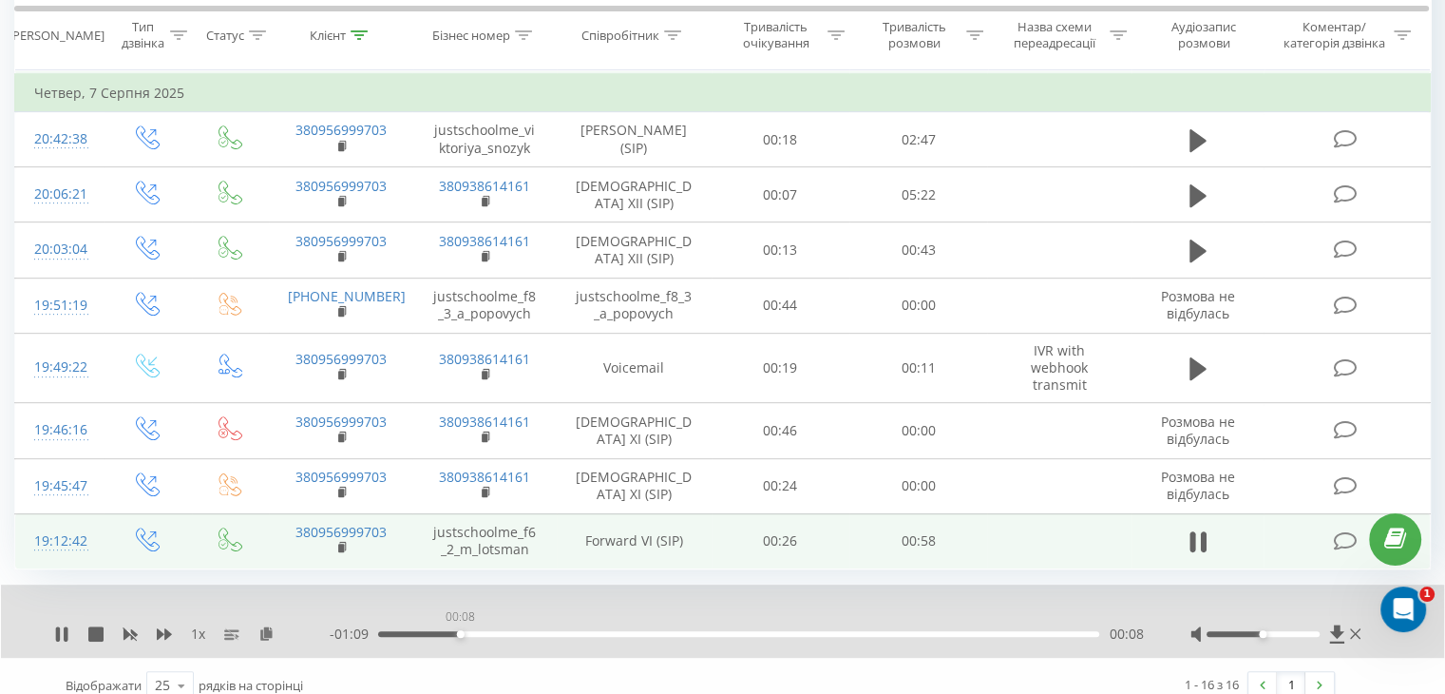
click at [460, 631] on div "00:08" at bounding box center [738, 634] width 721 height 6
click at [627, 631] on div "00:26" at bounding box center [738, 634] width 721 height 6
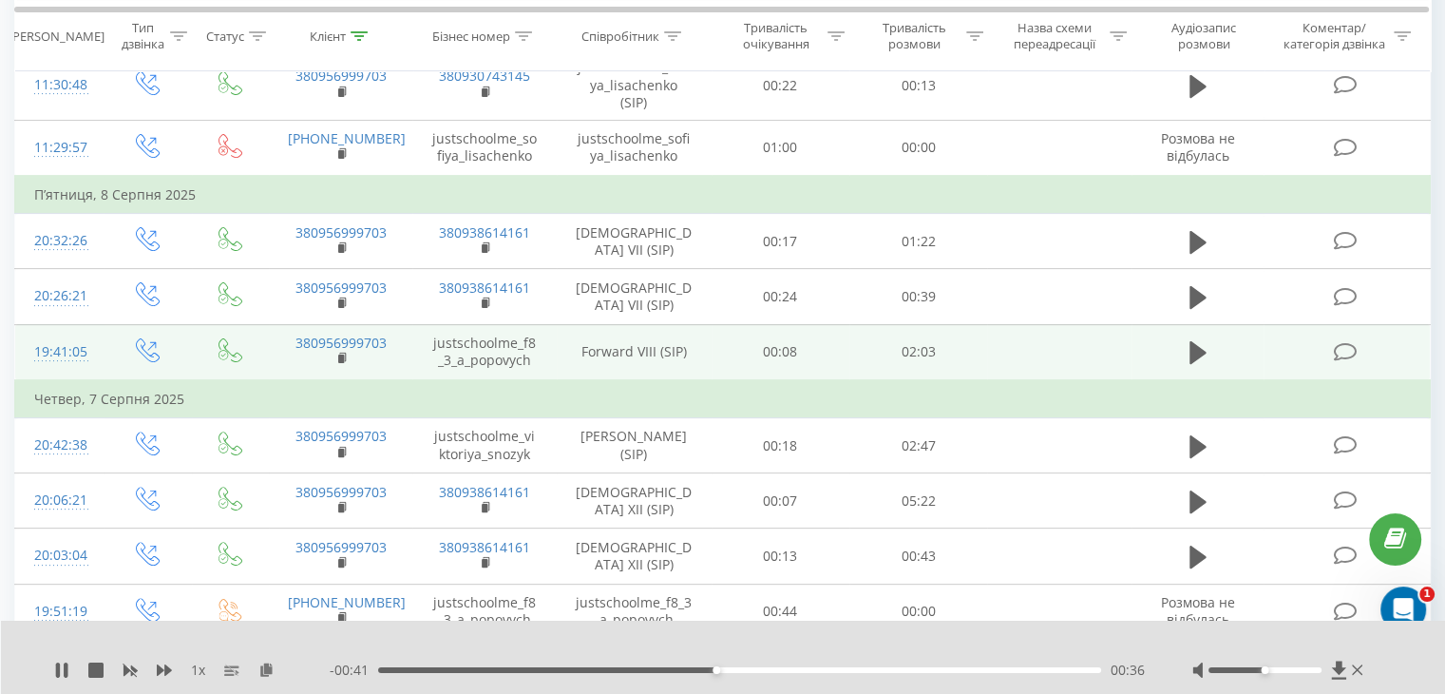
scroll to position [475, 0]
click at [1192, 345] on icon at bounding box center [1197, 353] width 17 height 23
click at [159, 670] on icon at bounding box center [164, 669] width 15 height 11
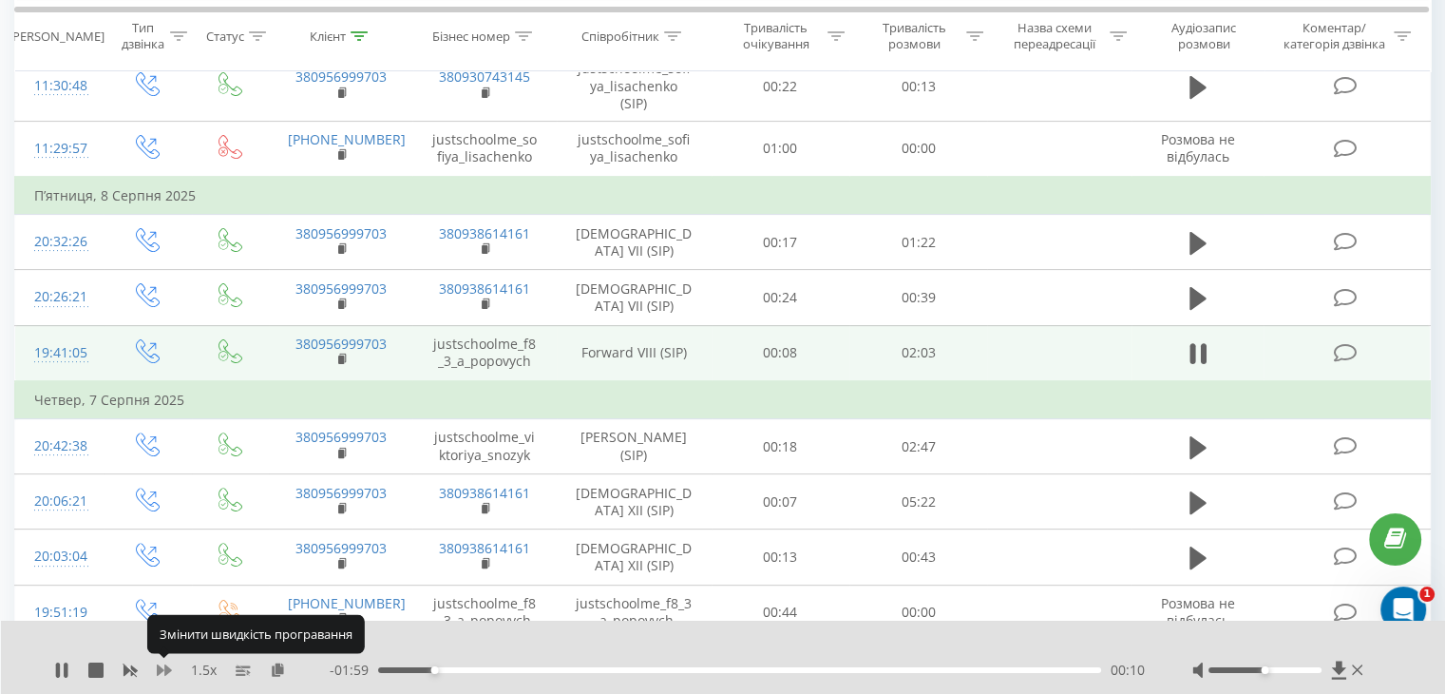
click at [159, 670] on icon at bounding box center [164, 669] width 15 height 11
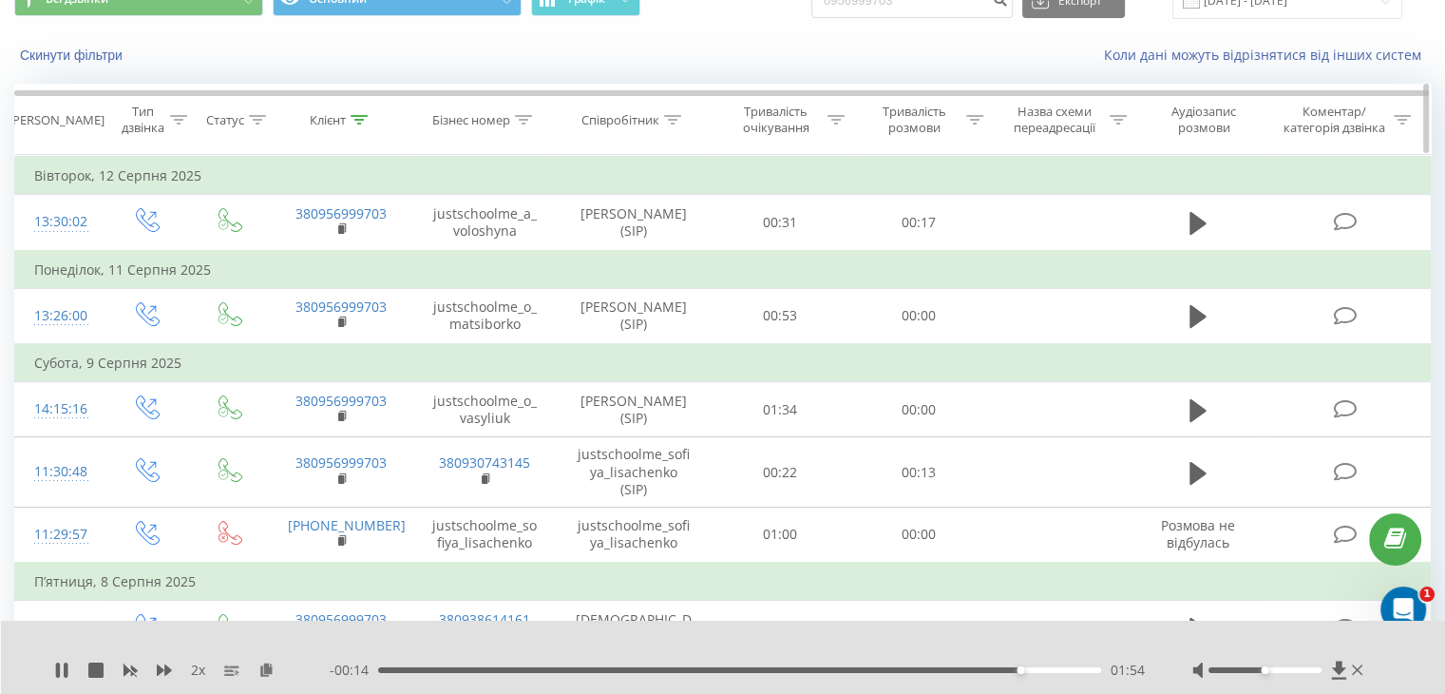
scroll to position [64, 0]
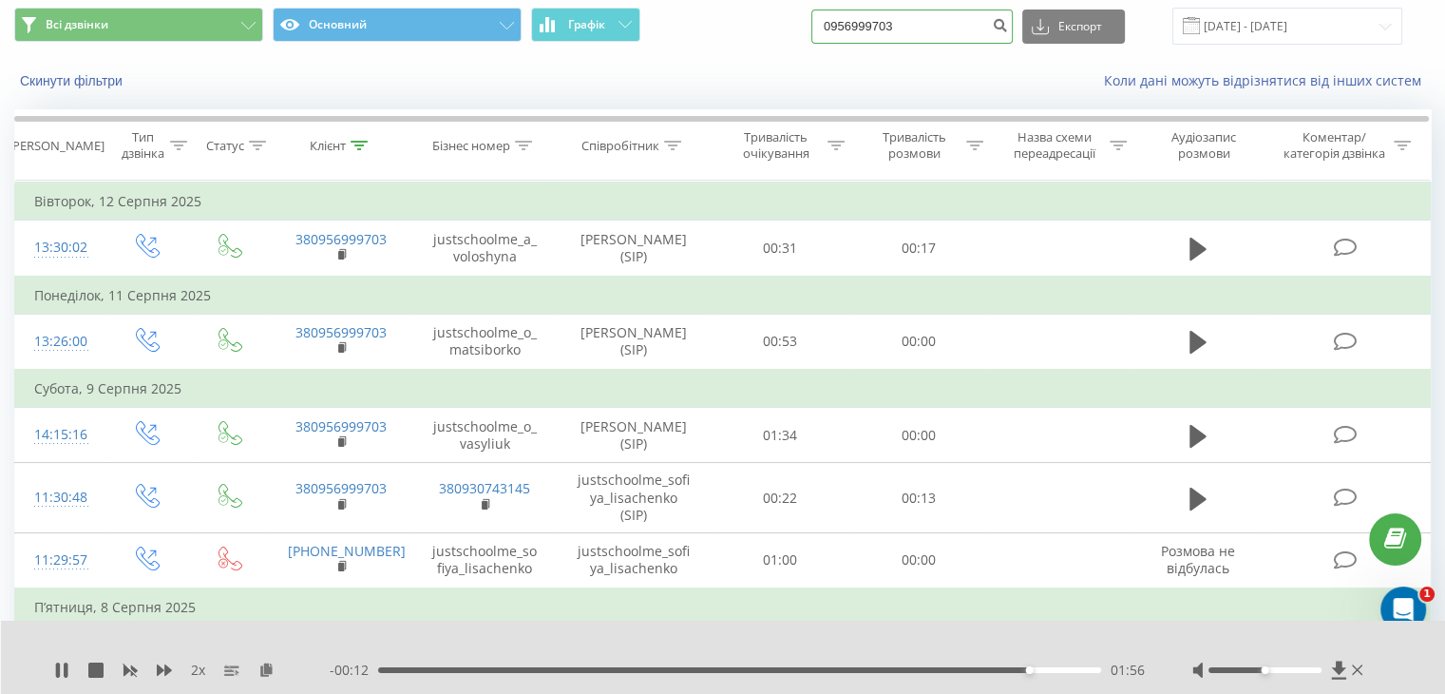
click at [959, 25] on input "0956999703" at bounding box center [911, 27] width 201 height 34
paste input "0935516539"
type input "0935516539"
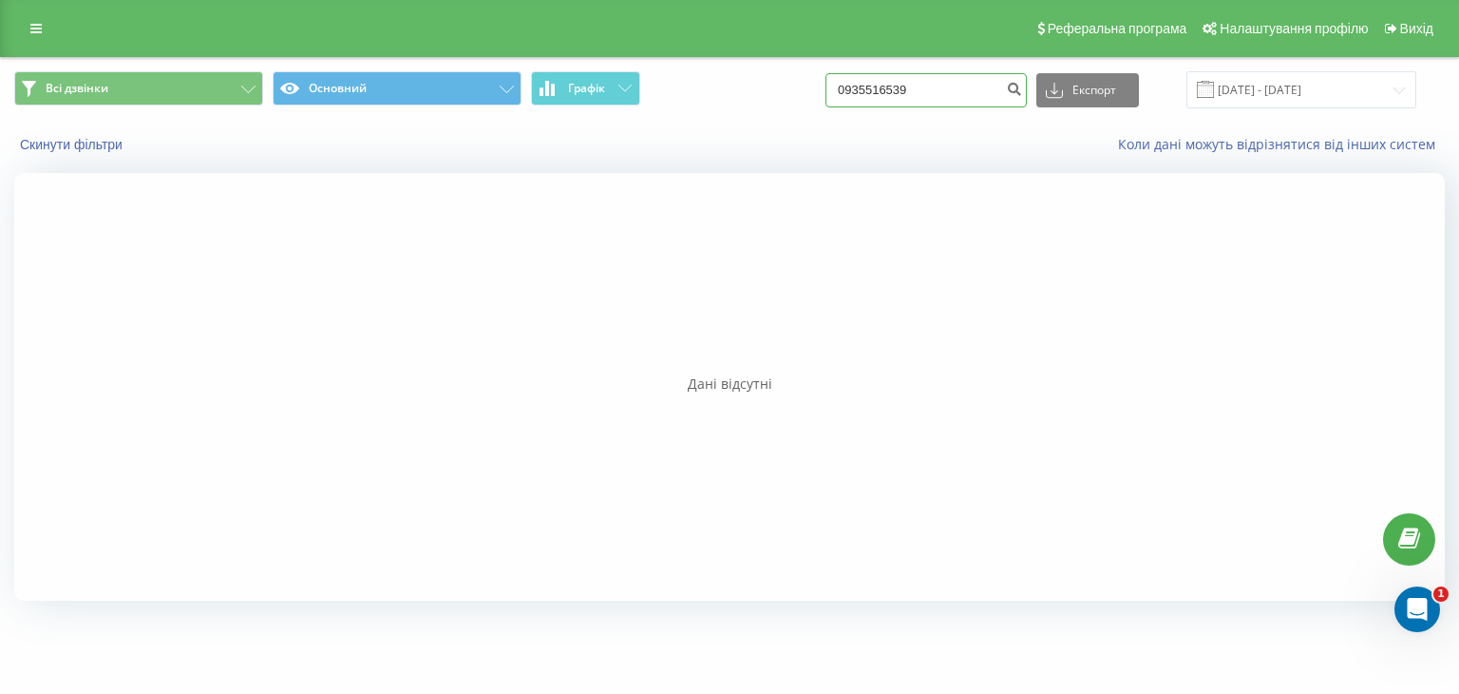
click at [965, 78] on input "0935516539" at bounding box center [926, 90] width 201 height 34
click at [967, 100] on input "0935516539" at bounding box center [926, 90] width 201 height 34
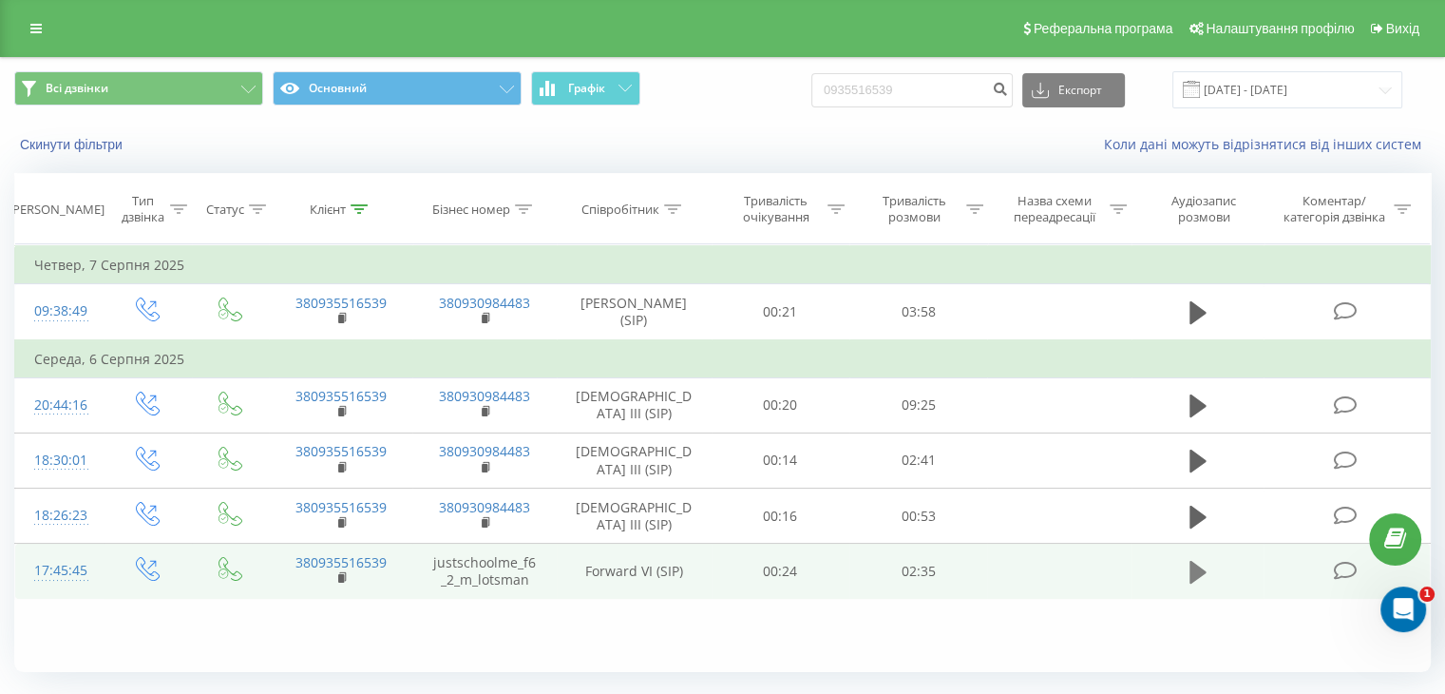
click at [1197, 572] on icon at bounding box center [1197, 572] width 17 height 23
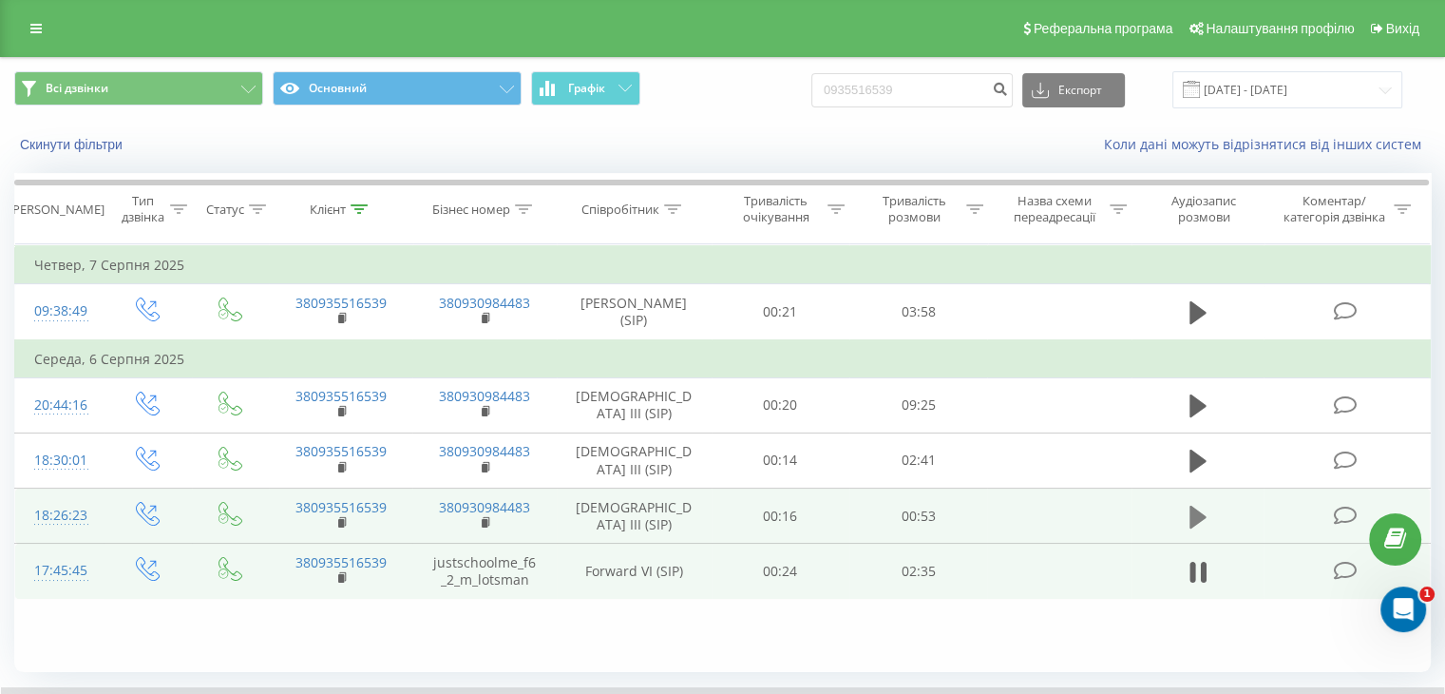
click at [1191, 523] on icon at bounding box center [1197, 515] width 17 height 23
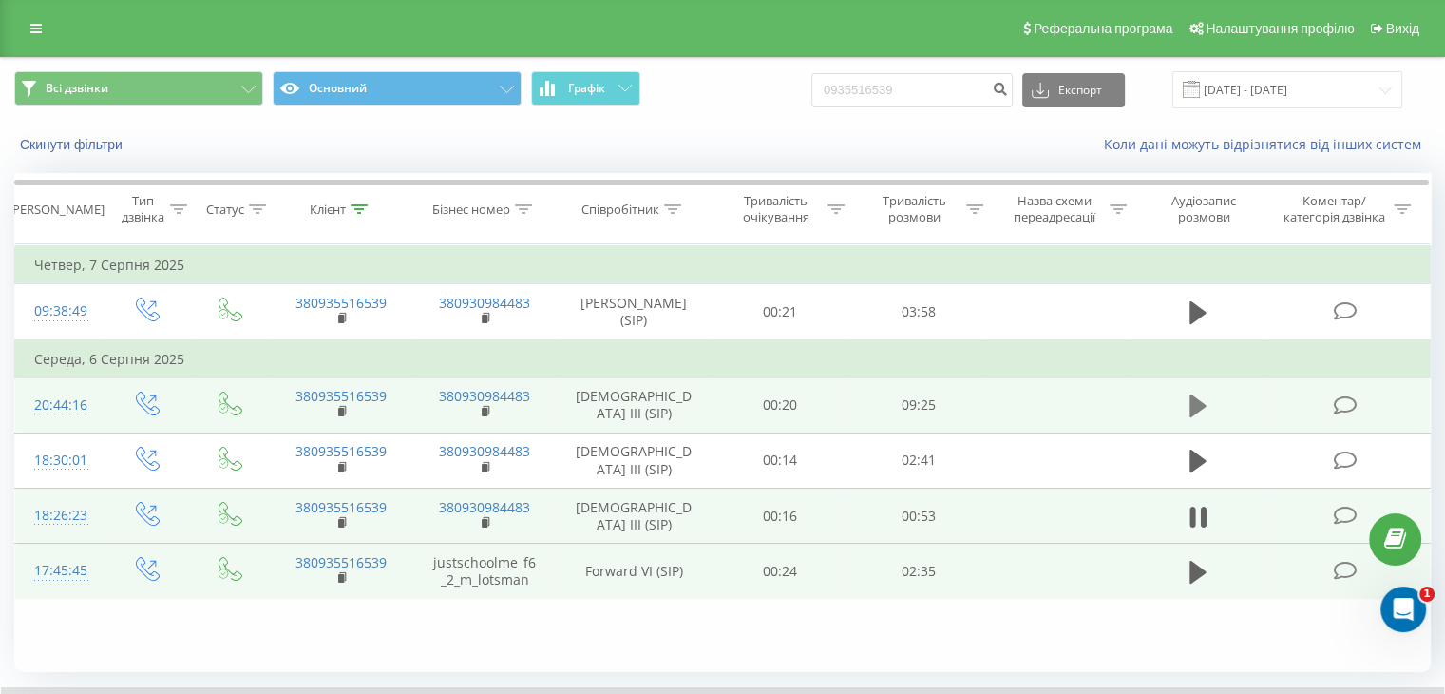
click at [1189, 408] on icon at bounding box center [1197, 405] width 17 height 23
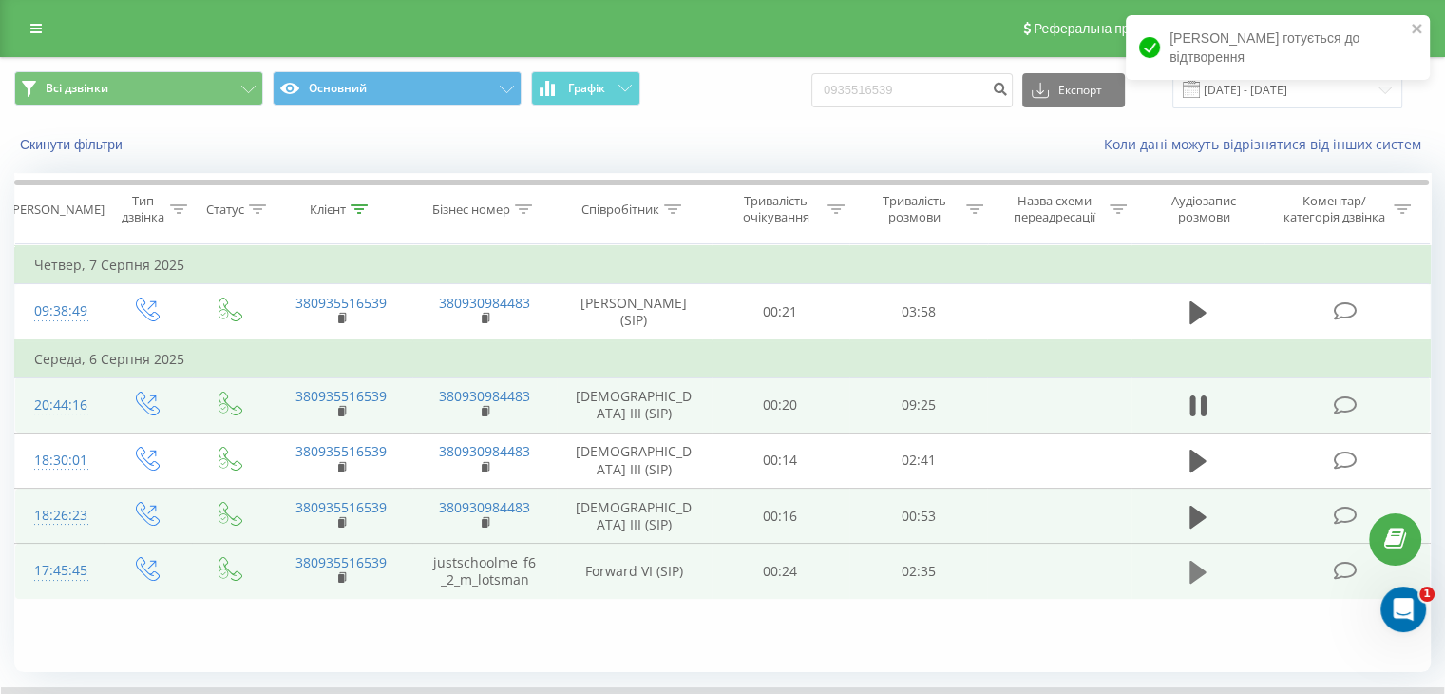
click at [1189, 579] on icon at bounding box center [1197, 572] width 17 height 23
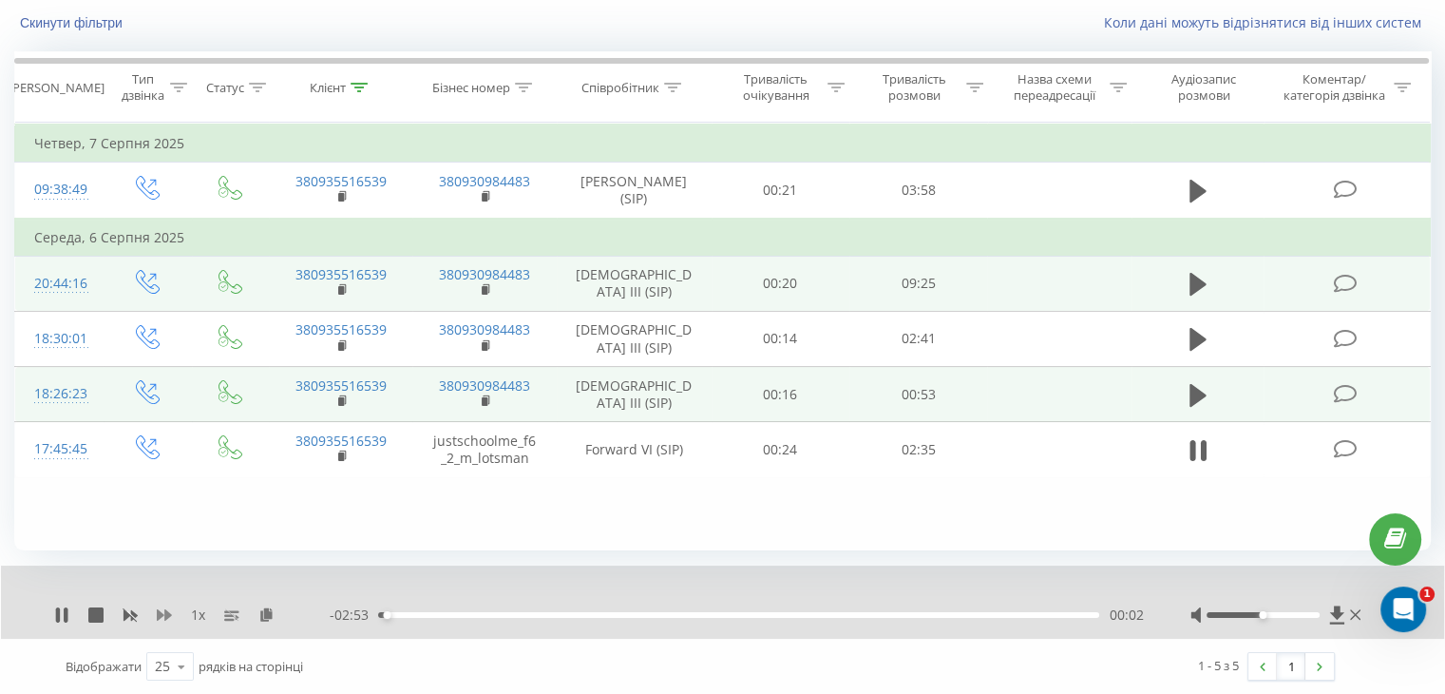
click at [163, 619] on icon at bounding box center [164, 614] width 15 height 15
click at [277, 609] on icon at bounding box center [278, 613] width 16 height 13
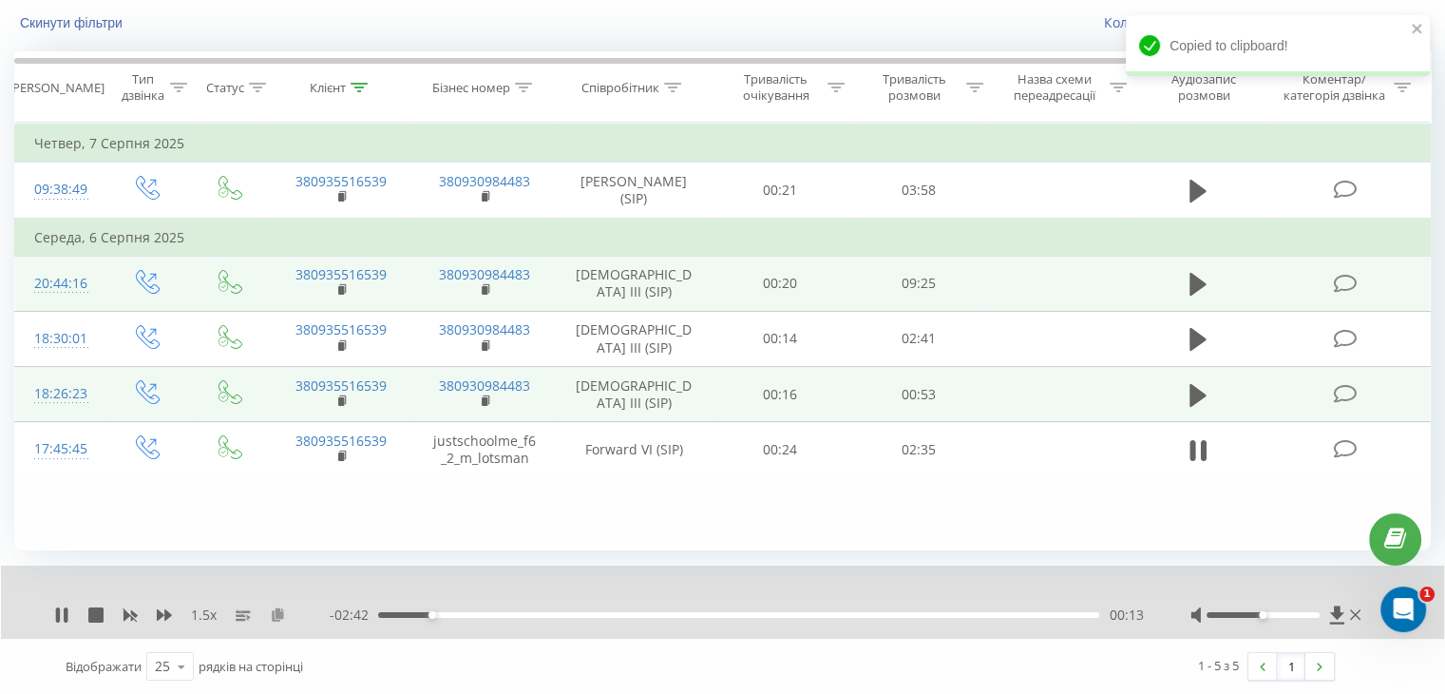
click at [270, 607] on icon at bounding box center [278, 613] width 16 height 13
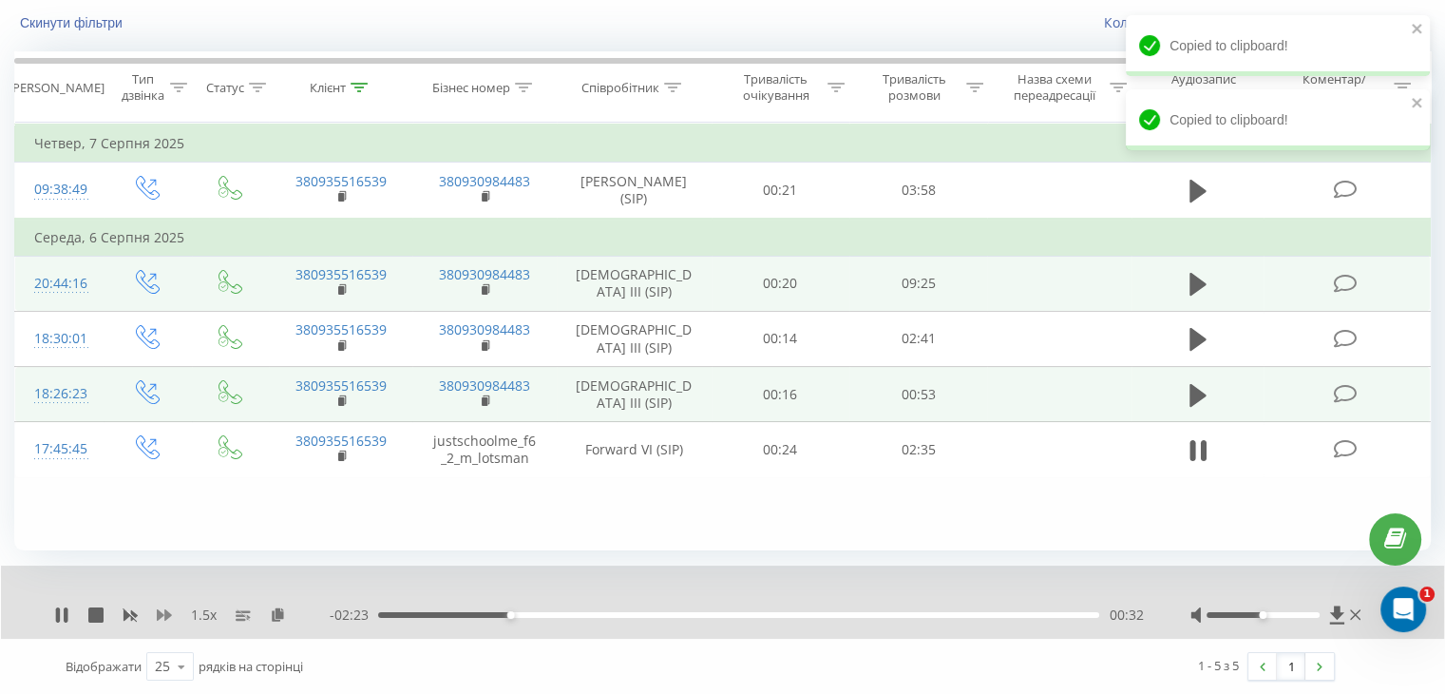
click at [167, 612] on icon at bounding box center [164, 614] width 15 height 11
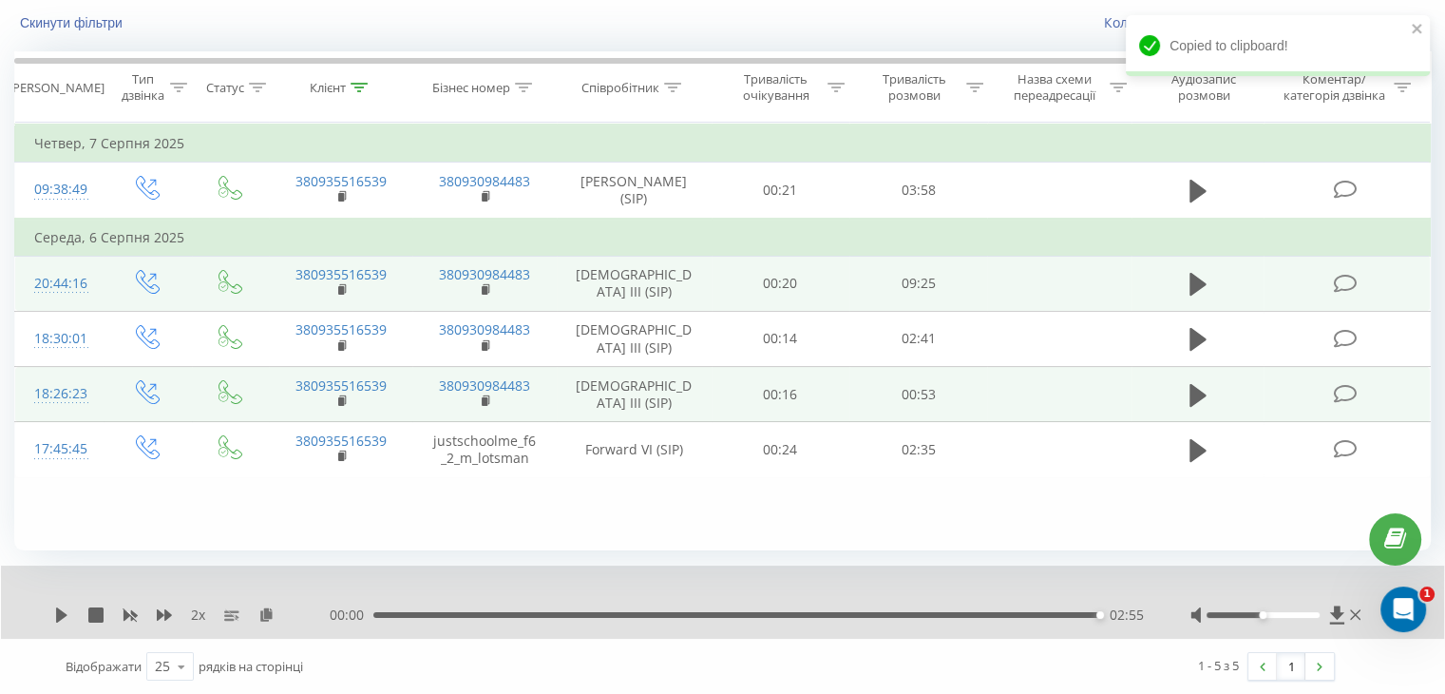
scroll to position [0, 0]
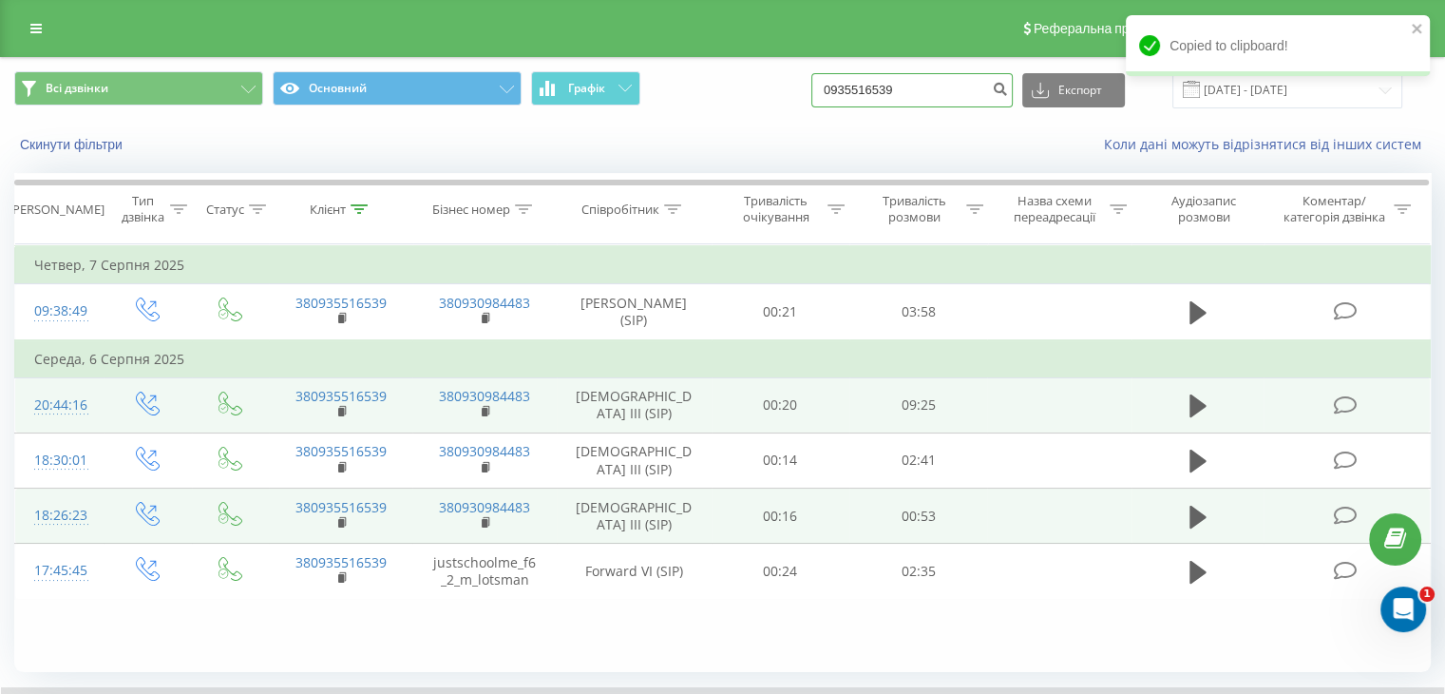
click at [968, 80] on input "0935516539" at bounding box center [911, 90] width 201 height 34
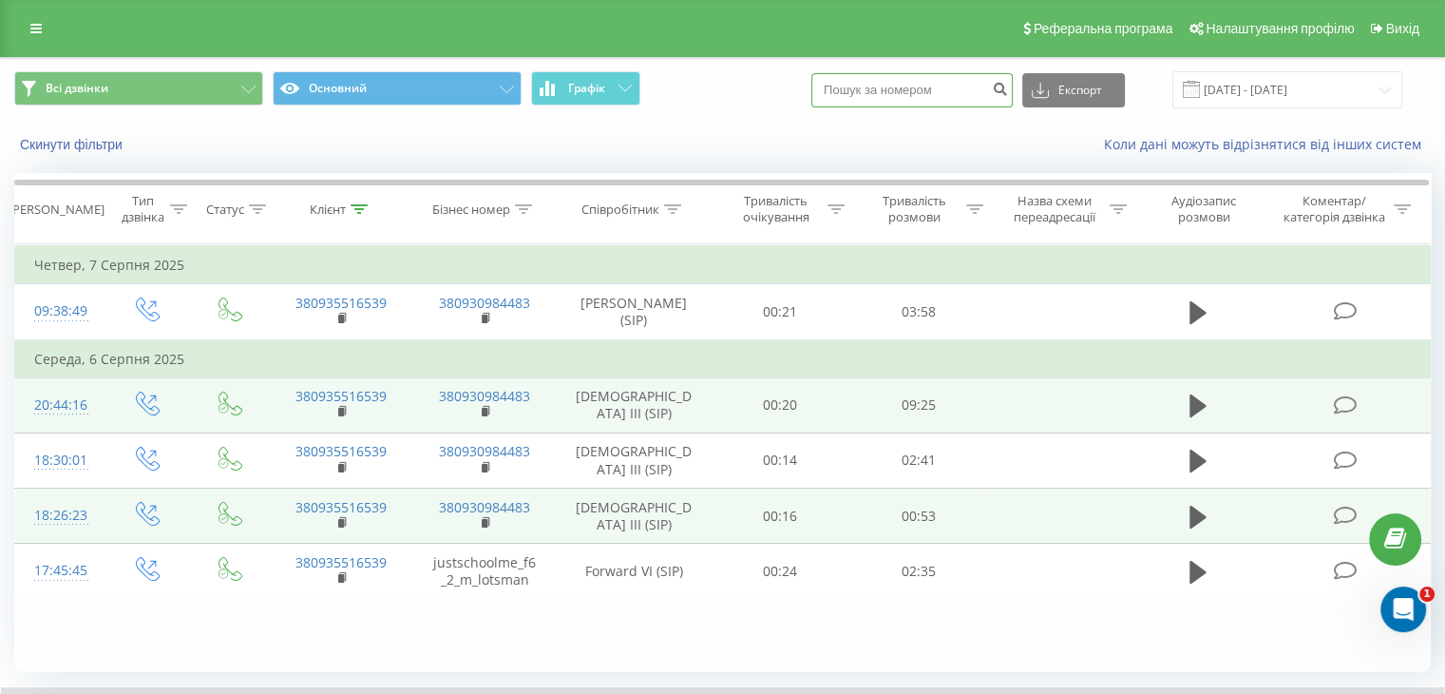
paste input "0950670619"
type input "0950670619"
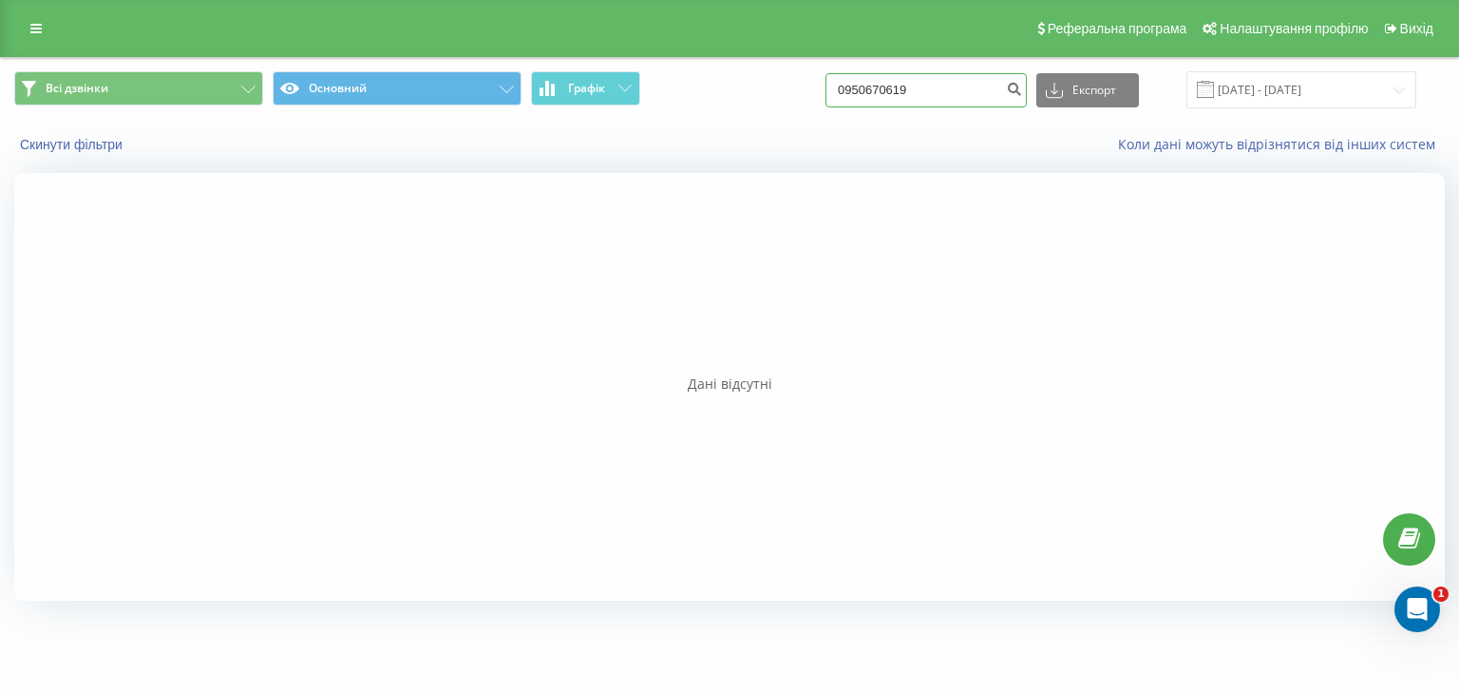
click at [934, 104] on input "0950670619" at bounding box center [926, 90] width 201 height 34
click at [931, 88] on input "0950670619" at bounding box center [926, 90] width 201 height 34
